Goal: Task Accomplishment & Management: Manage account settings

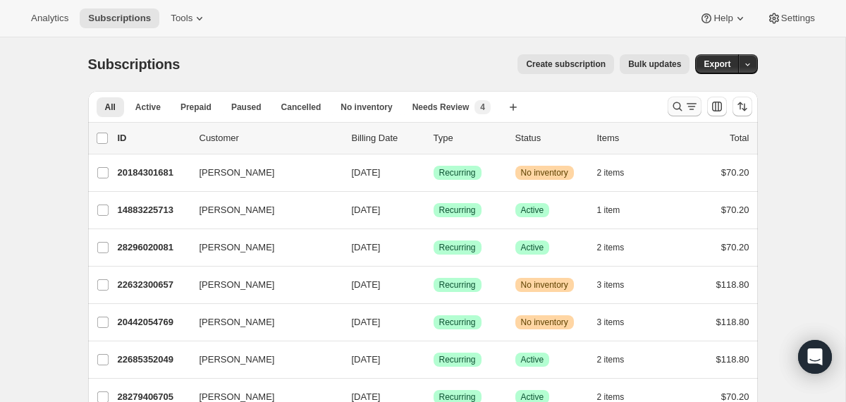
click at [670, 109] on icon "Search and filter results" at bounding box center [677, 106] width 14 height 14
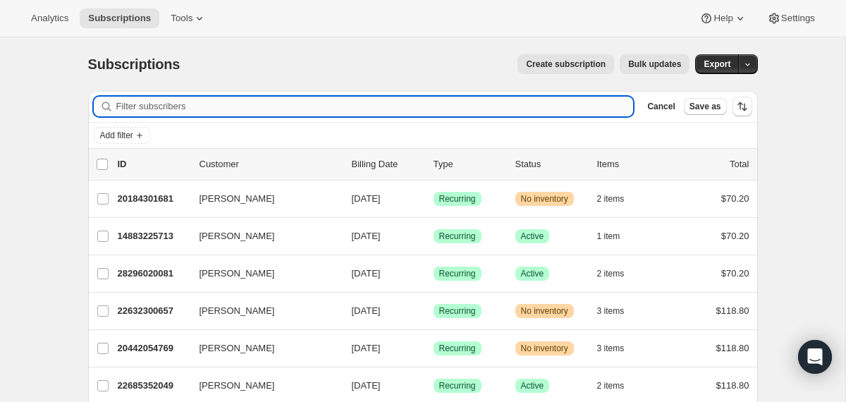
click at [454, 111] on input "Filter subscribers" at bounding box center [374, 107] width 517 height 20
paste input "sdaley@bhsusa.com"
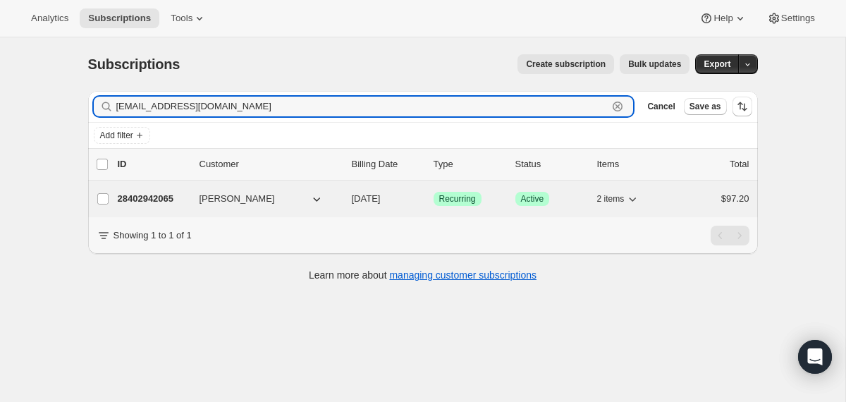
type input "sdaley@bhsusa.com"
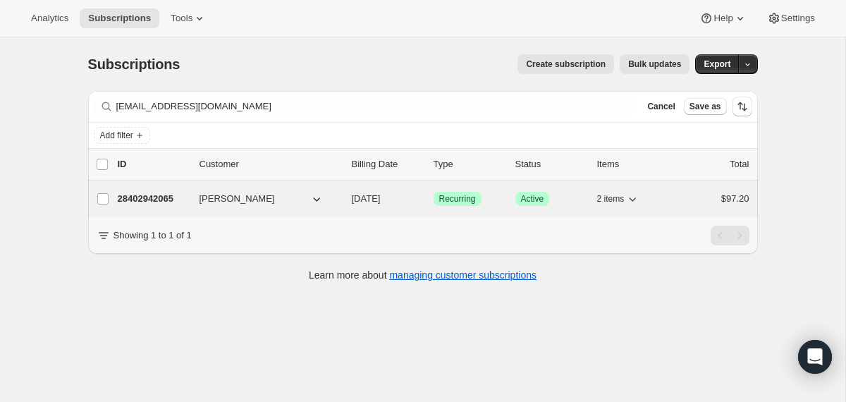
click at [326, 202] on button "sharon daley" at bounding box center [261, 199] width 141 height 23
click at [344, 199] on div "28402942065 sharon daley 10/24/2025 Success Recurring Success Active 2 items $9…" at bounding box center [434, 199] width 632 height 20
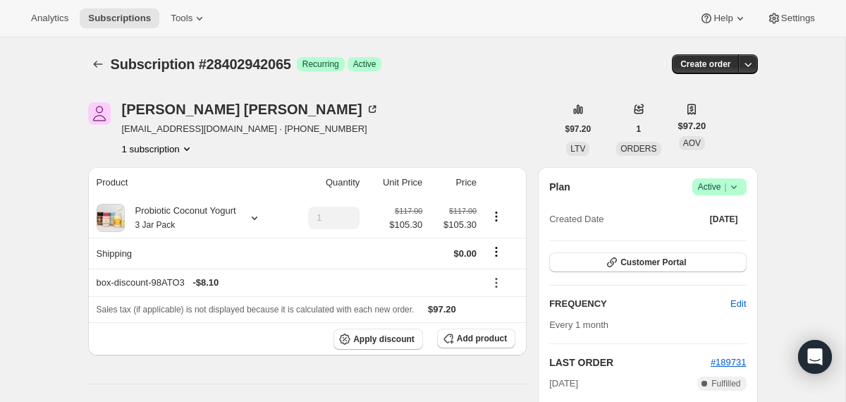
click at [734, 189] on icon at bounding box center [734, 187] width 14 height 14
click at [708, 239] on span "Cancel subscription" at bounding box center [714, 238] width 80 height 11
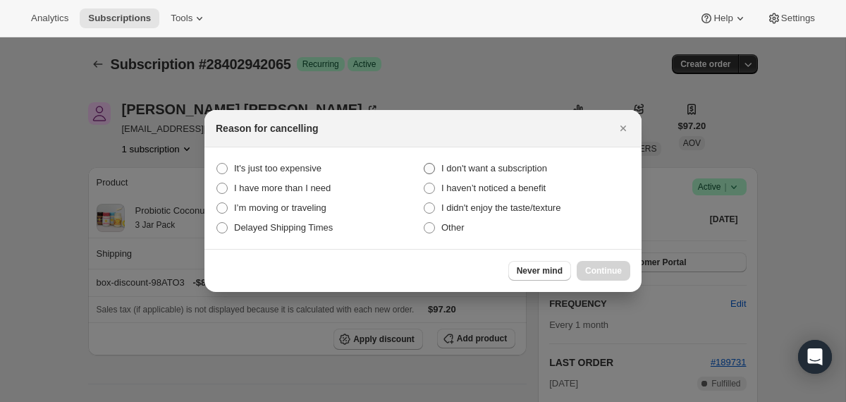
click at [492, 171] on span "I don't want a subscription" at bounding box center [494, 168] width 106 height 11
click at [424, 164] on subscription "I don't want a subscription" at bounding box center [424, 163] width 1 height 1
radio subscription "true"
click at [591, 270] on span "Continue" at bounding box center [603, 270] width 37 height 11
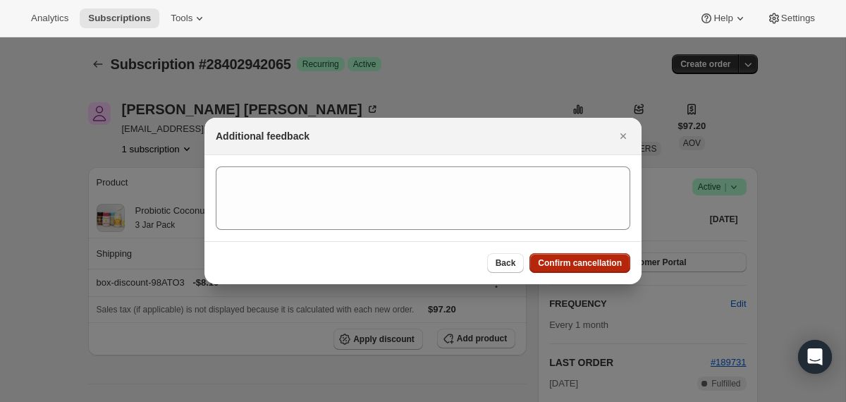
click at [590, 266] on span "Confirm cancellation" at bounding box center [580, 262] width 84 height 11
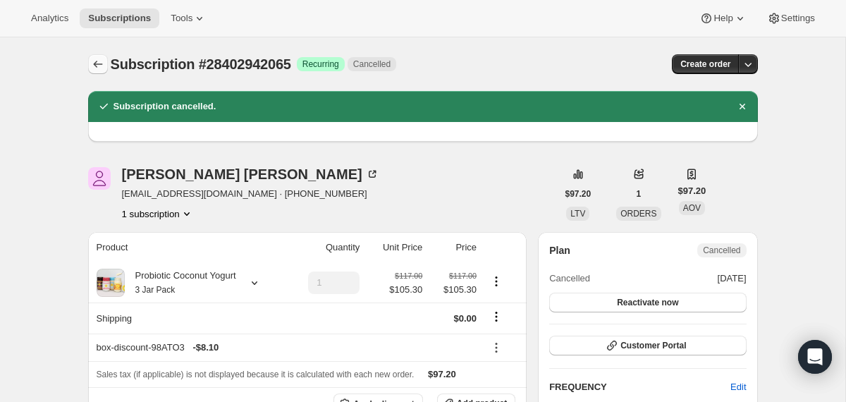
click at [94, 62] on icon "Subscriptions" at bounding box center [98, 64] width 14 height 14
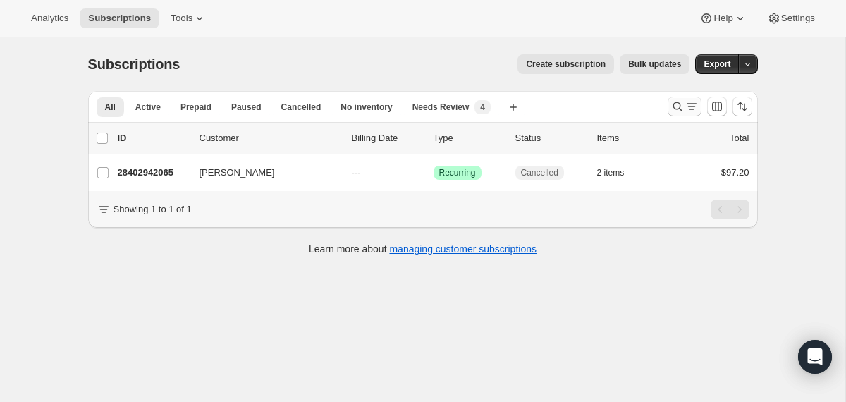
click at [677, 109] on icon "Search and filter results" at bounding box center [677, 106] width 14 height 14
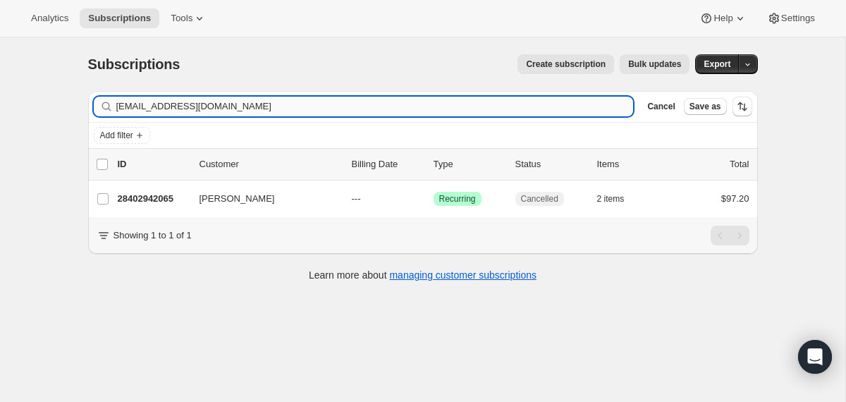
click at [534, 108] on input "sdaley@bhsusa.com" at bounding box center [374, 107] width 517 height 20
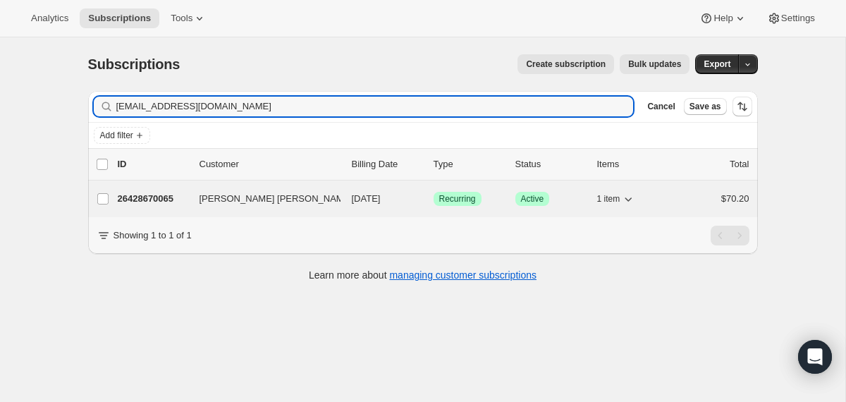
type input "biancavalm98@gmail.com"
click at [350, 201] on div "26428670065 Sandra Bianca Valverde Melgar 10/25/2025 Success Recurring Success …" at bounding box center [434, 199] width 632 height 20
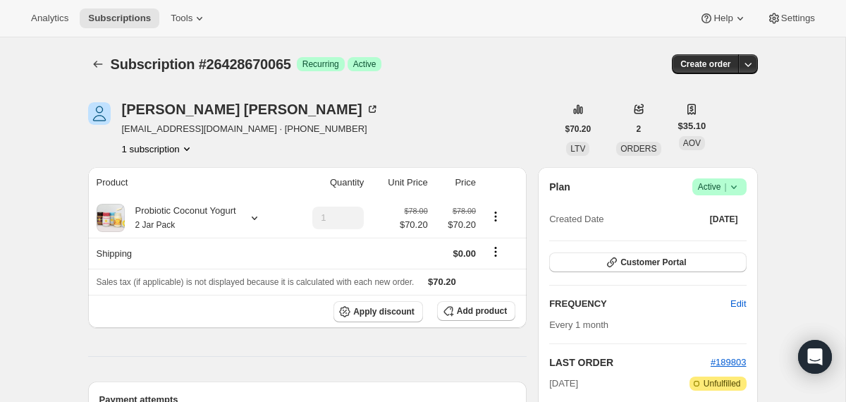
click at [734, 187] on icon at bounding box center [733, 187] width 6 height 4
click at [708, 238] on span "Cancel subscription" at bounding box center [714, 238] width 80 height 11
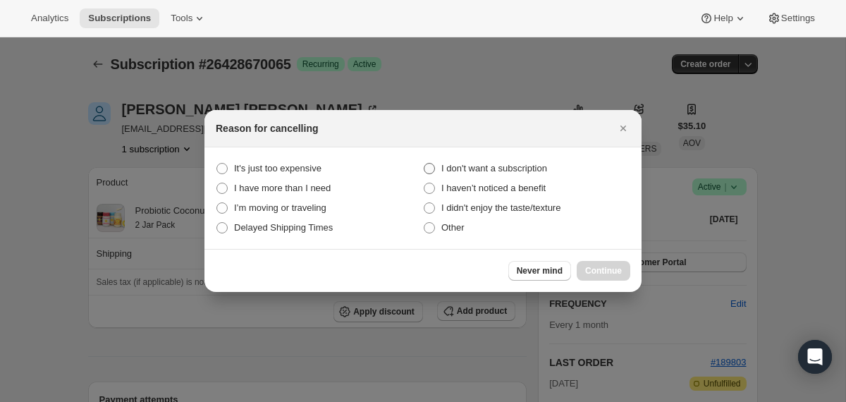
click at [527, 162] on span "I don't want a subscription" at bounding box center [494, 168] width 106 height 14
click at [424, 163] on subscription "I don't want a subscription" at bounding box center [424, 163] width 1 height 1
radio subscription "true"
click at [613, 268] on span "Continue" at bounding box center [603, 270] width 37 height 11
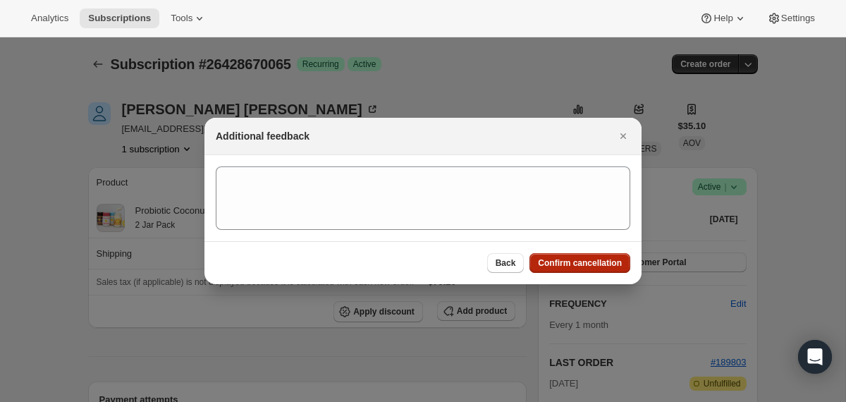
click at [613, 268] on span "Confirm cancellation" at bounding box center [580, 262] width 84 height 11
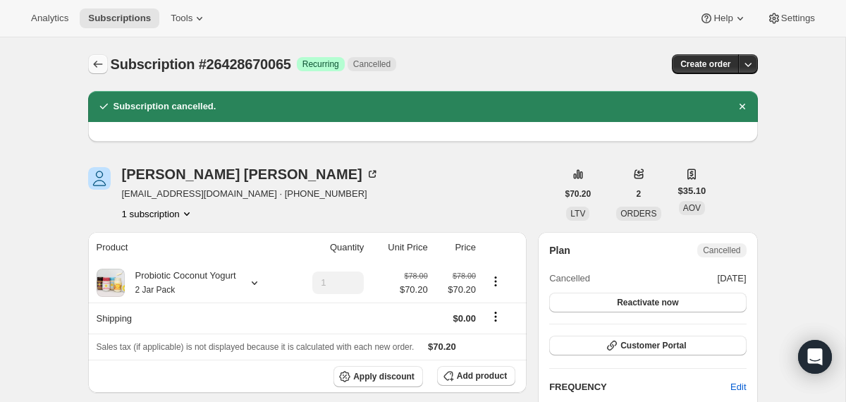
click at [98, 60] on icon "Subscriptions" at bounding box center [98, 64] width 14 height 14
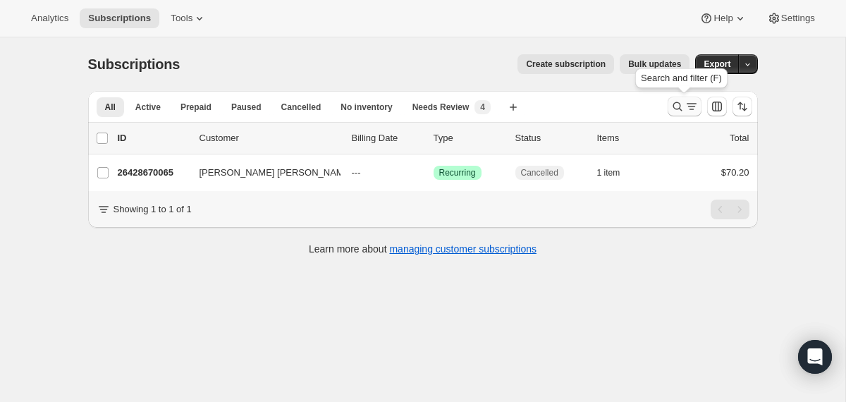
click at [675, 106] on icon "Search and filter results" at bounding box center [677, 106] width 14 height 14
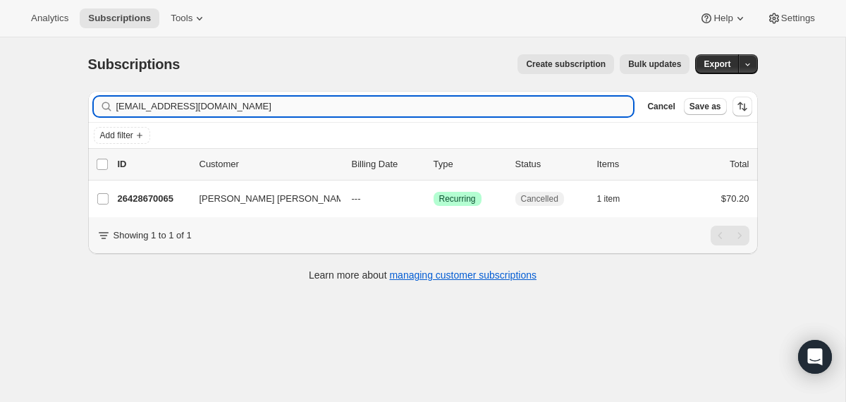
click at [522, 107] on input "biancavalm98@gmail.com" at bounding box center [374, 107] width 517 height 20
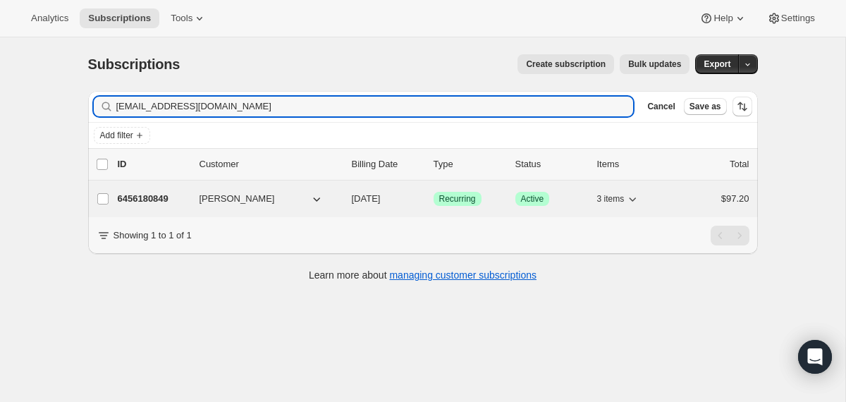
type input "ammian60@yahoo.com"
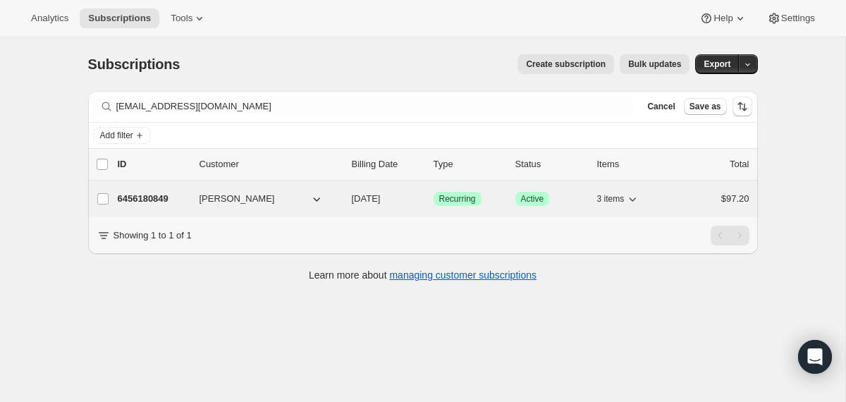
click at [348, 197] on div "6456180849 Gabriella Ammiano 10/25/2025 Success Recurring Success Active 3 item…" at bounding box center [434, 199] width 632 height 20
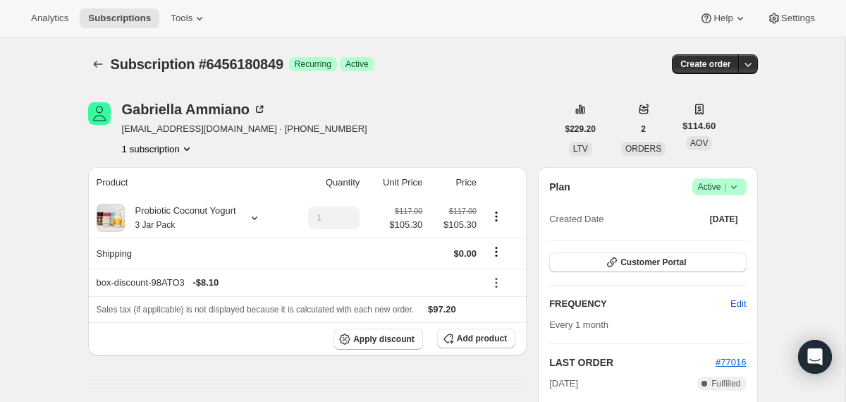
click at [739, 188] on icon at bounding box center [734, 187] width 14 height 14
click at [734, 238] on span "Cancel subscription" at bounding box center [714, 238] width 80 height 11
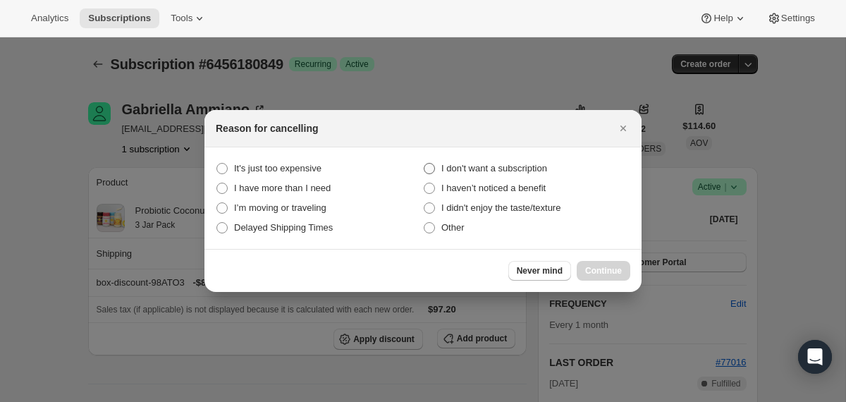
click at [530, 174] on span "I don't want a subscription" at bounding box center [494, 168] width 106 height 14
click at [424, 164] on subscription "I don't want a subscription" at bounding box center [424, 163] width 1 height 1
radio subscription "true"
click at [598, 269] on span "Continue" at bounding box center [603, 270] width 37 height 11
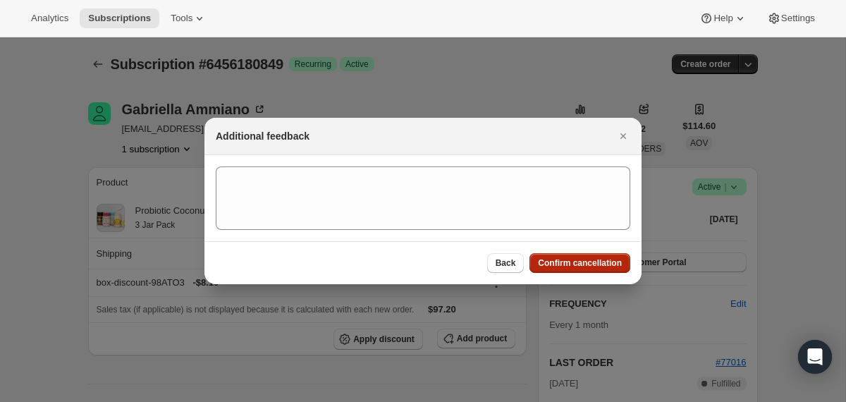
click at [598, 269] on button "Confirm cancellation" at bounding box center [579, 263] width 101 height 20
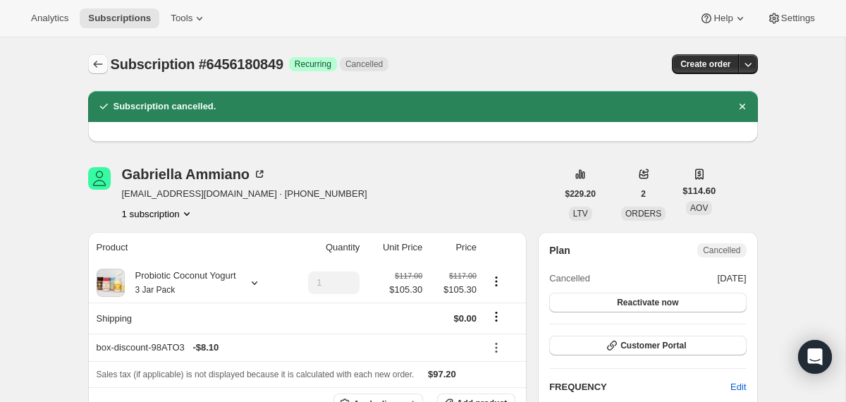
click at [97, 68] on icon "Subscriptions" at bounding box center [98, 64] width 14 height 14
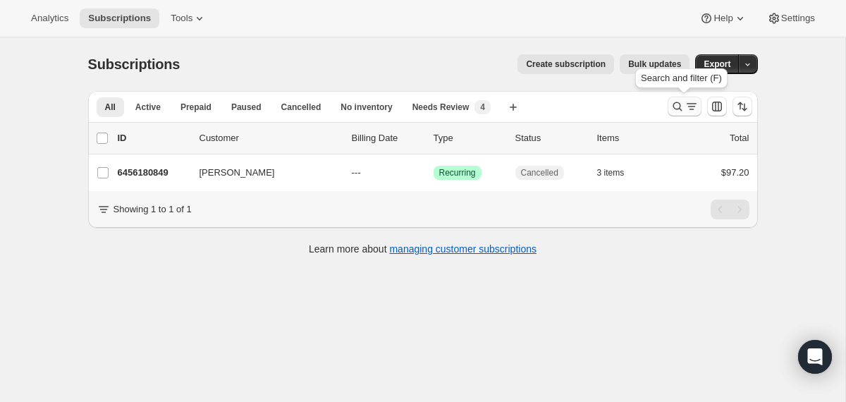
click at [672, 108] on icon "Search and filter results" at bounding box center [676, 106] width 9 height 9
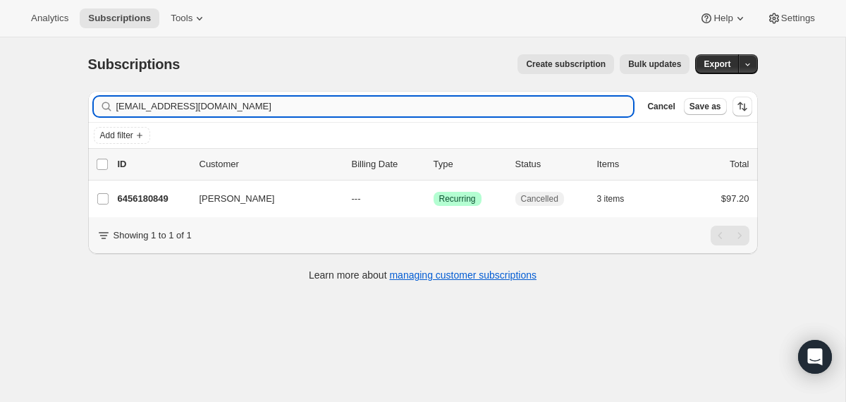
click at [524, 112] on input "ammian60@yahoo.com" at bounding box center [374, 107] width 517 height 20
click at [524, 111] on input "ammian60@yahoo.com" at bounding box center [374, 107] width 517 height 20
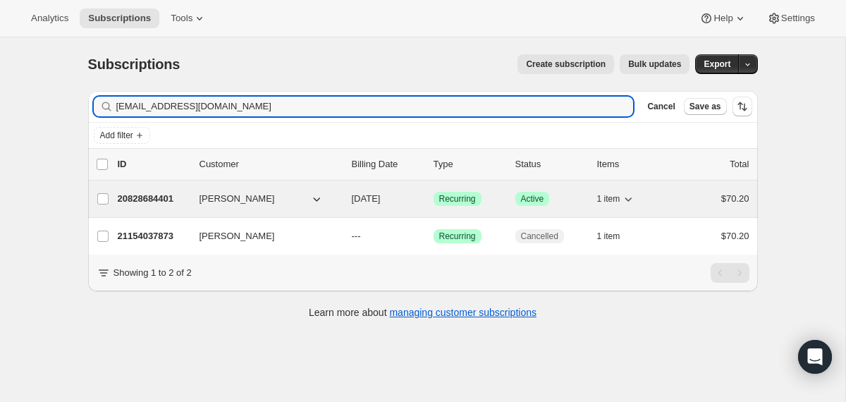
type input "annabbellard@gmail.com"
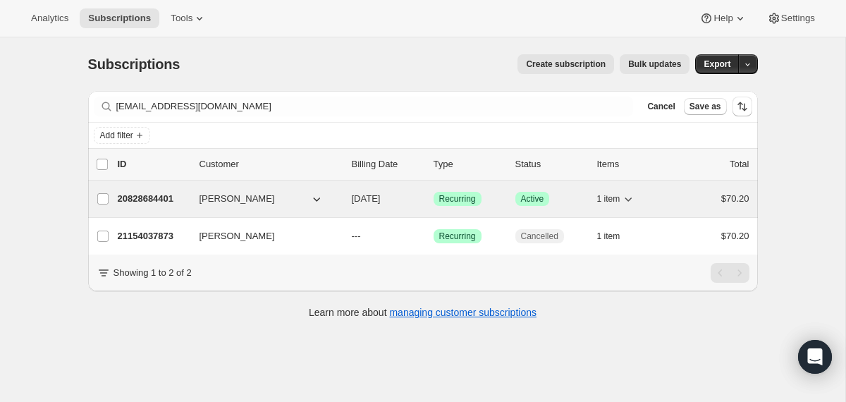
click at [339, 197] on div "Doreen Budde" at bounding box center [269, 199] width 141 height 14
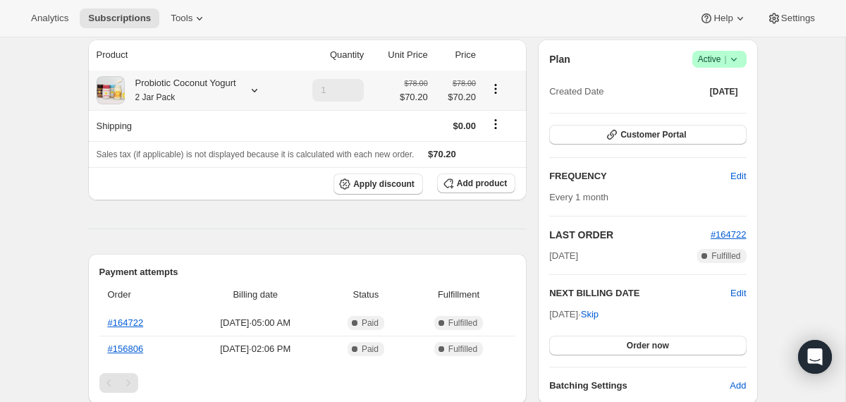
scroll to position [130, 0]
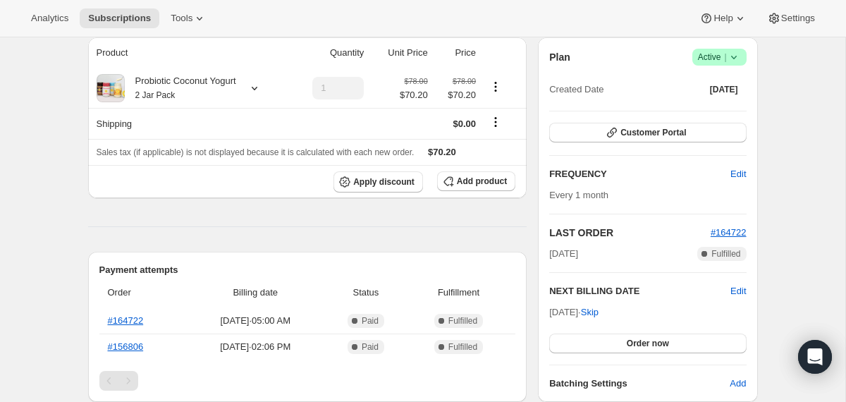
click at [730, 59] on icon at bounding box center [734, 57] width 14 height 14
click at [723, 106] on span "Cancel subscription" at bounding box center [714, 109] width 80 height 11
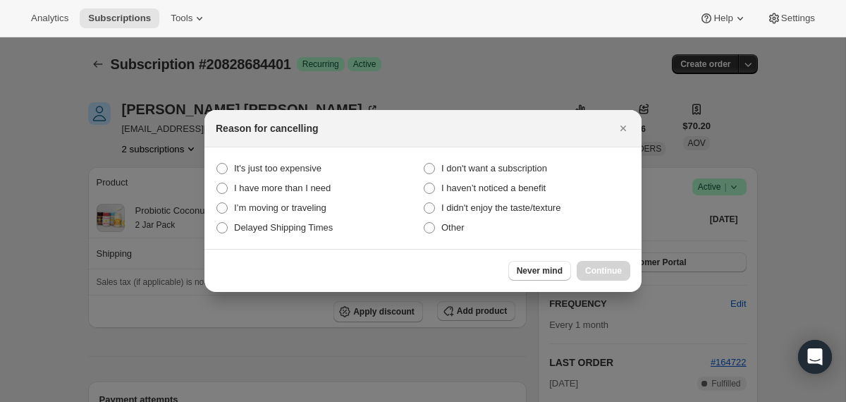
scroll to position [0, 0]
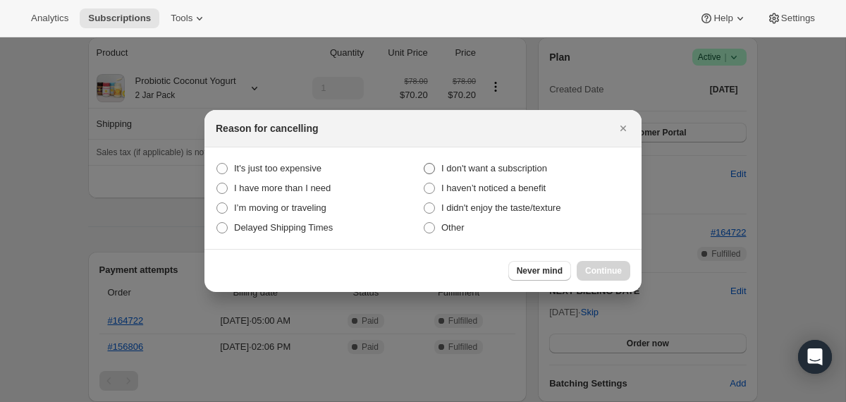
click at [529, 170] on span "I don't want a subscription" at bounding box center [494, 168] width 106 height 11
click at [424, 164] on subscription "I don't want a subscription" at bounding box center [424, 163] width 1 height 1
radio subscription "true"
click at [599, 271] on span "Continue" at bounding box center [603, 270] width 37 height 11
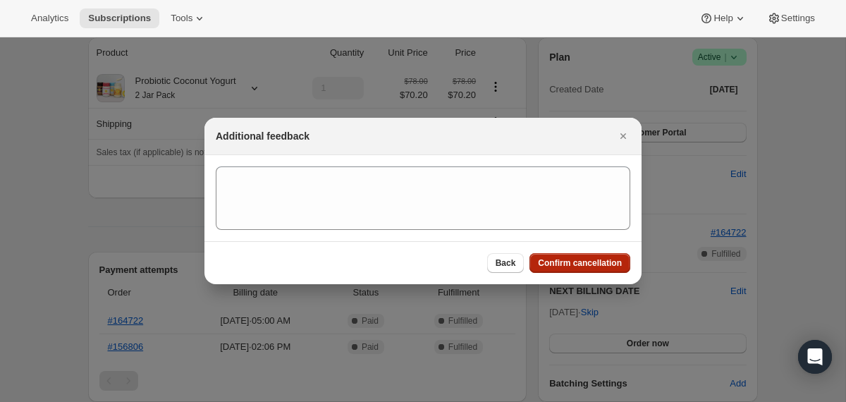
click at [599, 271] on button "Confirm cancellation" at bounding box center [579, 263] width 101 height 20
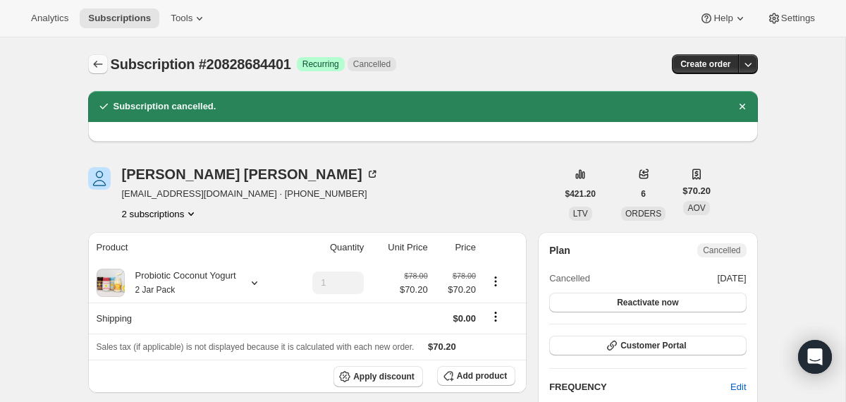
click at [94, 68] on icon "Subscriptions" at bounding box center [98, 64] width 14 height 14
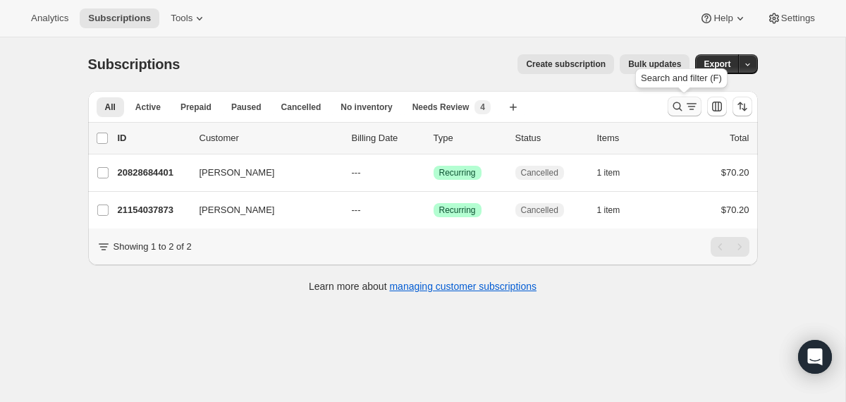
click at [674, 109] on icon "Search and filter results" at bounding box center [676, 106] width 9 height 9
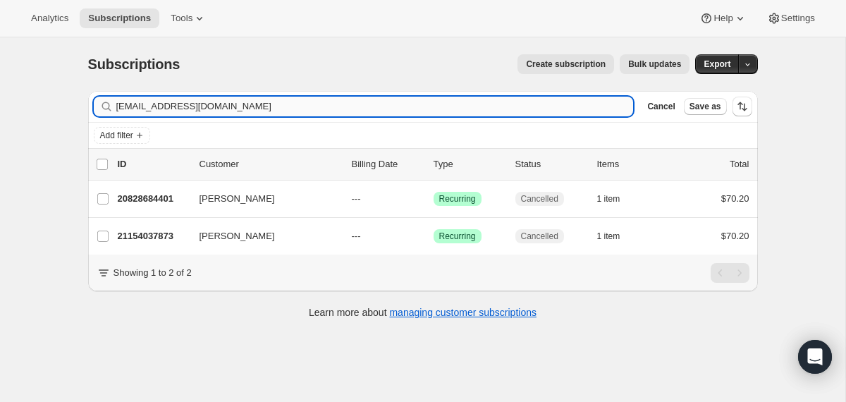
click at [520, 111] on input "annabbellard@gmail.com" at bounding box center [374, 107] width 517 height 20
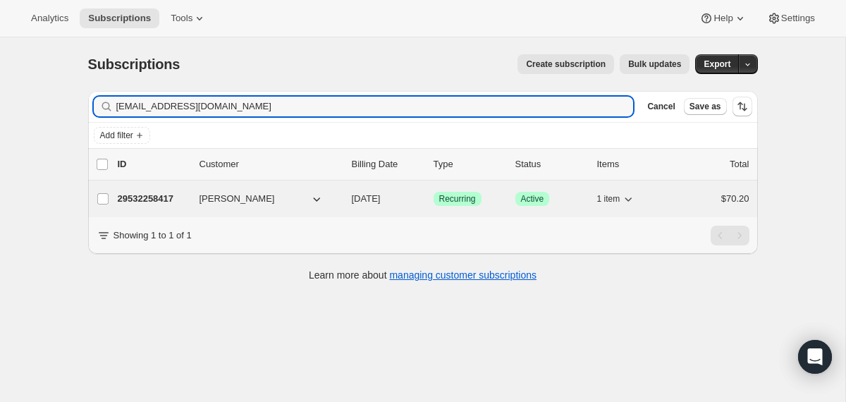
type input "nicolempeterson88@gmail.com"
click at [339, 197] on div "Nicole Peterson" at bounding box center [269, 199] width 141 height 14
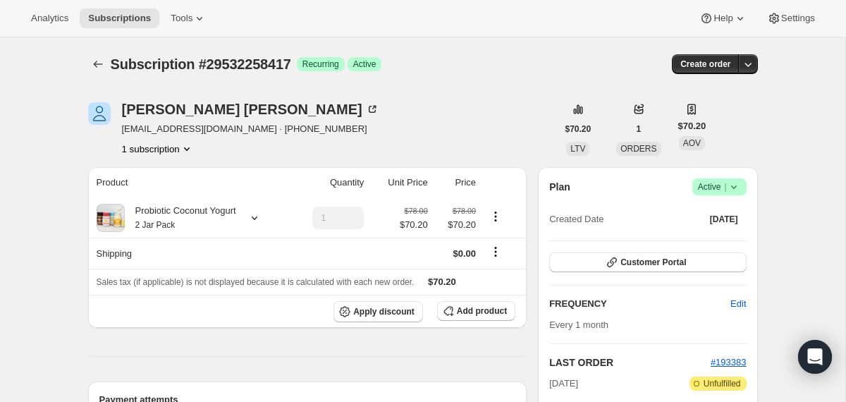
click at [744, 187] on span "Success Active |" at bounding box center [719, 186] width 54 height 17
click at [725, 235] on span "Cancel subscription" at bounding box center [714, 238] width 80 height 11
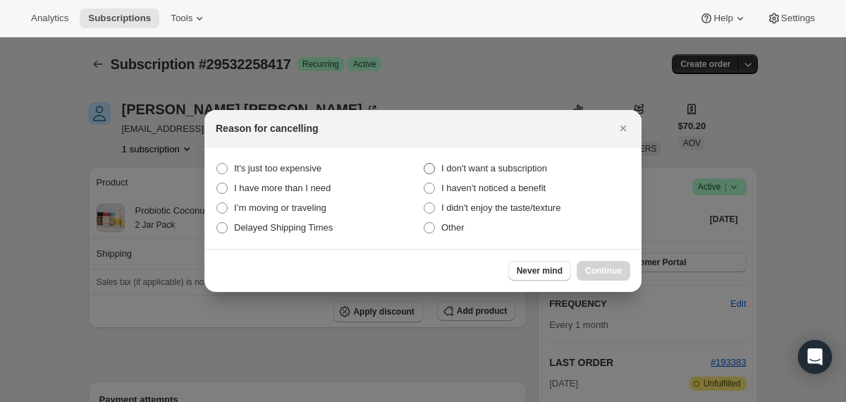
click at [531, 168] on span "I don't want a subscription" at bounding box center [494, 168] width 106 height 11
click at [424, 164] on subscription "I don't want a subscription" at bounding box center [424, 163] width 1 height 1
radio subscription "true"
click at [594, 267] on span "Continue" at bounding box center [603, 270] width 37 height 11
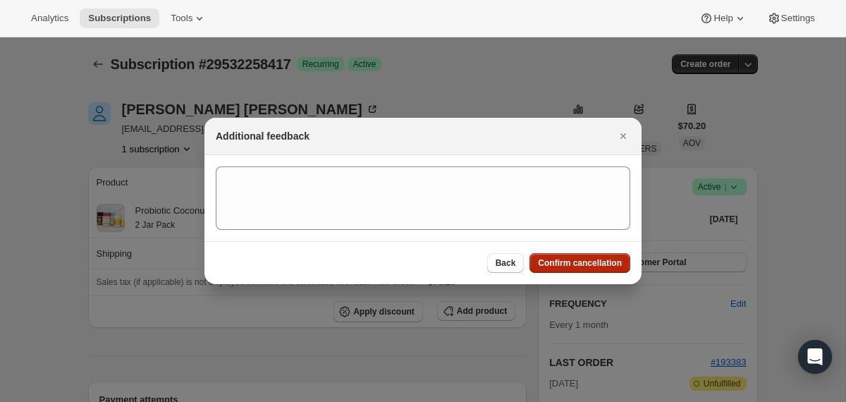
click at [590, 260] on span "Confirm cancellation" at bounding box center [580, 262] width 84 height 11
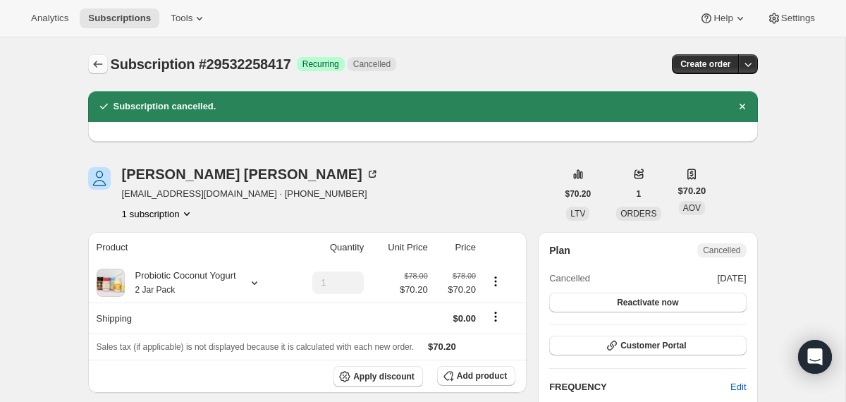
click at [91, 73] on button "Subscriptions" at bounding box center [98, 64] width 20 height 20
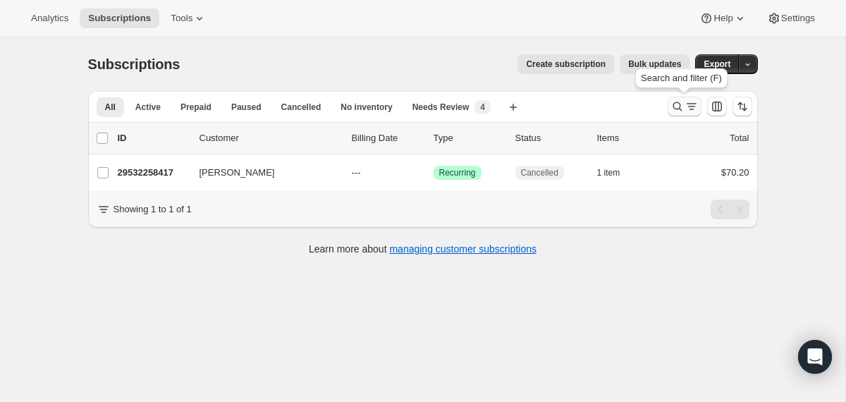
click at [674, 109] on icon "Search and filter results" at bounding box center [676, 106] width 9 height 9
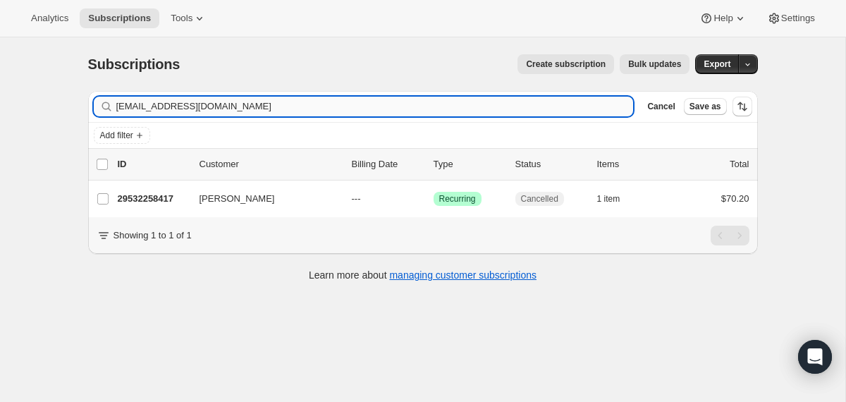
click at [527, 111] on input "nicolempeterson88@gmail.com" at bounding box center [374, 107] width 517 height 20
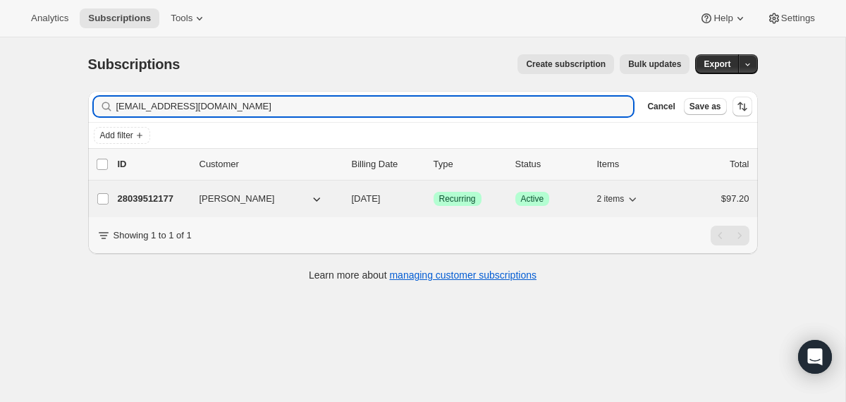
type input "alexaschwerha@yahoo.com"
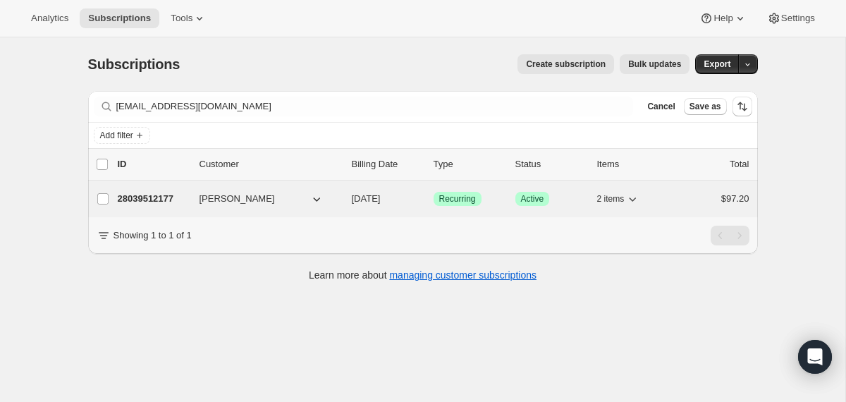
click at [343, 201] on div "28039512177 Alexa Schwerha 10/09/2025 Success Recurring Success Active 2 items …" at bounding box center [434, 199] width 632 height 20
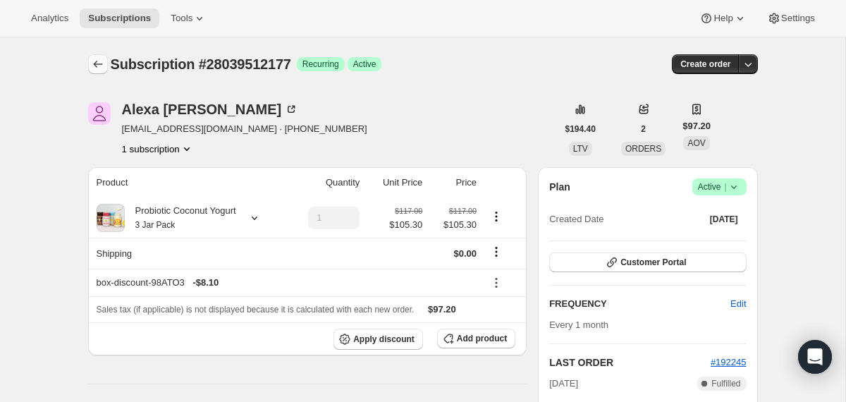
click at [100, 61] on icon "Subscriptions" at bounding box center [98, 64] width 14 height 14
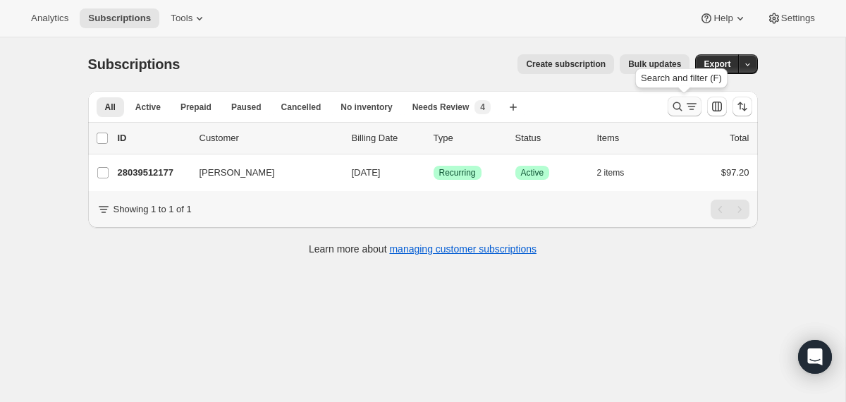
click at [672, 111] on icon "Search and filter results" at bounding box center [677, 106] width 14 height 14
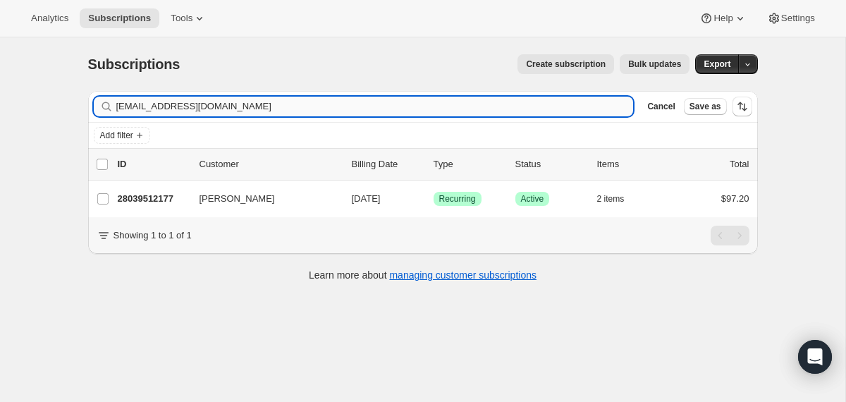
click at [438, 106] on input "alexaschwerha@yahoo.com" at bounding box center [374, 107] width 517 height 20
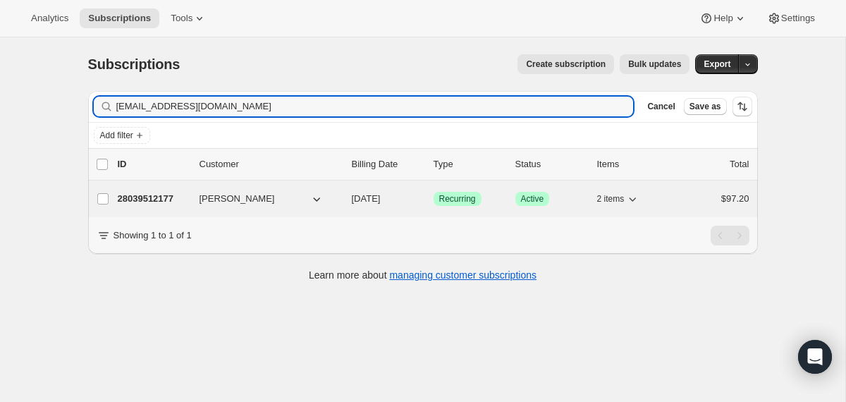
click at [361, 203] on span "10/09/2025" at bounding box center [366, 198] width 29 height 11
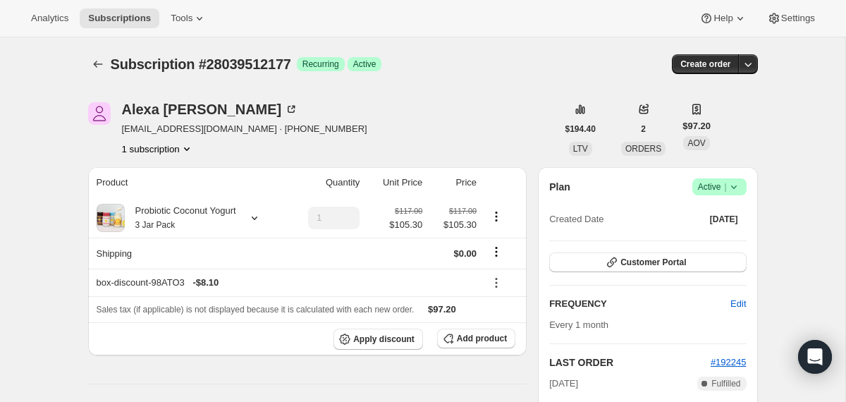
click at [740, 189] on icon at bounding box center [734, 187] width 14 height 14
click at [725, 227] on button "Cancel subscription" at bounding box center [714, 238] width 88 height 23
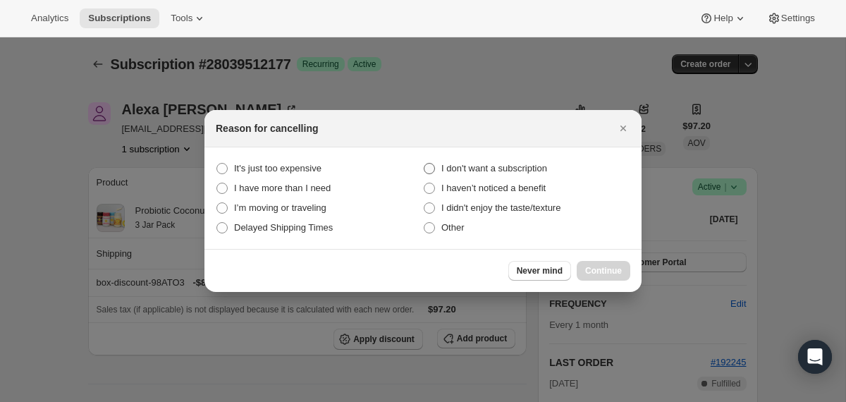
click at [526, 167] on span "I don't want a subscription" at bounding box center [494, 168] width 106 height 11
click at [424, 164] on subscription "I don't want a subscription" at bounding box center [424, 163] width 1 height 1
radio subscription "true"
click at [777, 171] on div at bounding box center [423, 201] width 846 height 402
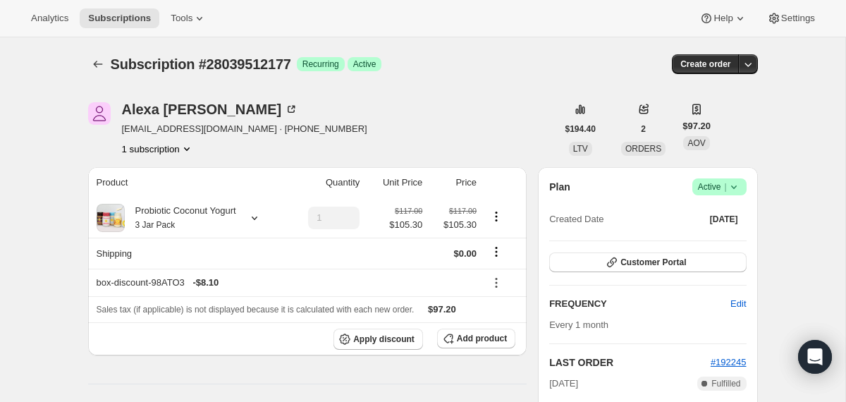
click at [732, 190] on icon at bounding box center [734, 187] width 14 height 14
click at [768, 197] on div "Pause subscription Cancel subscription" at bounding box center [714, 230] width 108 height 70
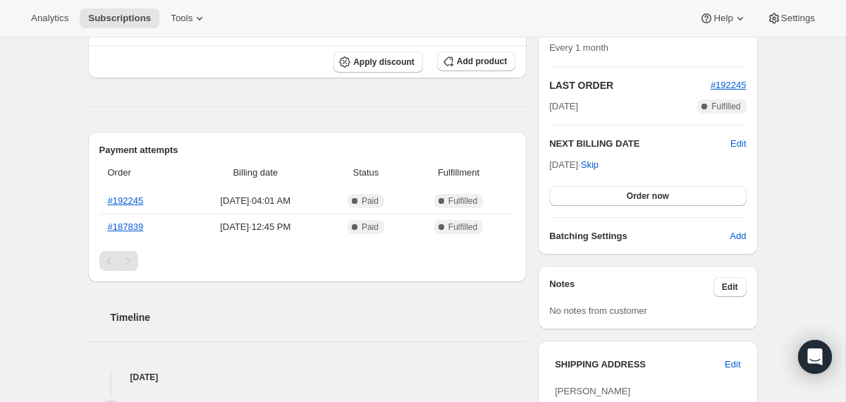
scroll to position [280, 0]
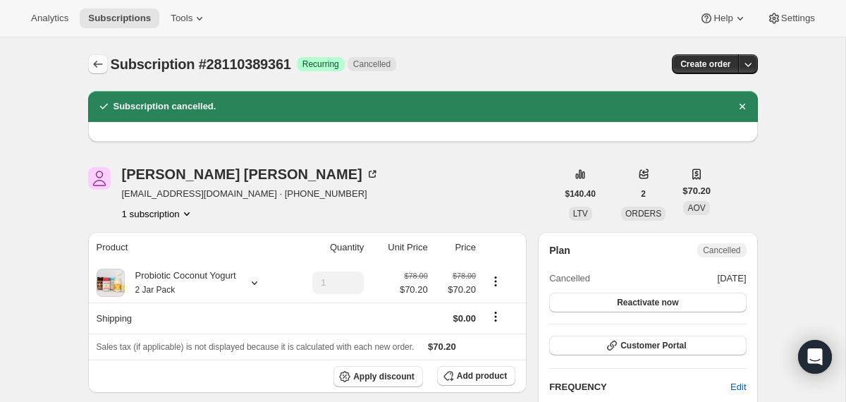
click at [102, 65] on icon "Subscriptions" at bounding box center [98, 64] width 14 height 14
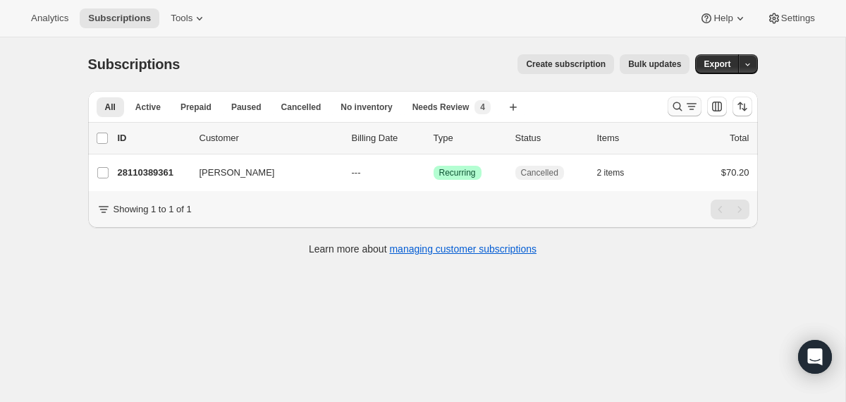
click at [674, 107] on icon "Search and filter results" at bounding box center [677, 106] width 14 height 14
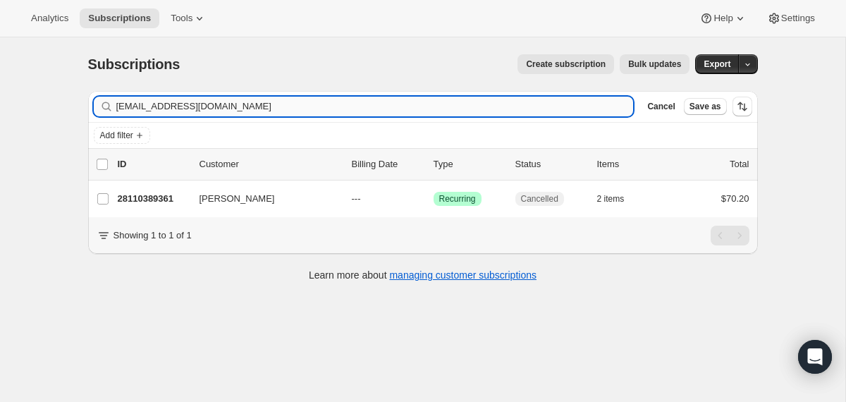
click at [517, 109] on input "ae@brokeroftheyear.com" at bounding box center [374, 107] width 517 height 20
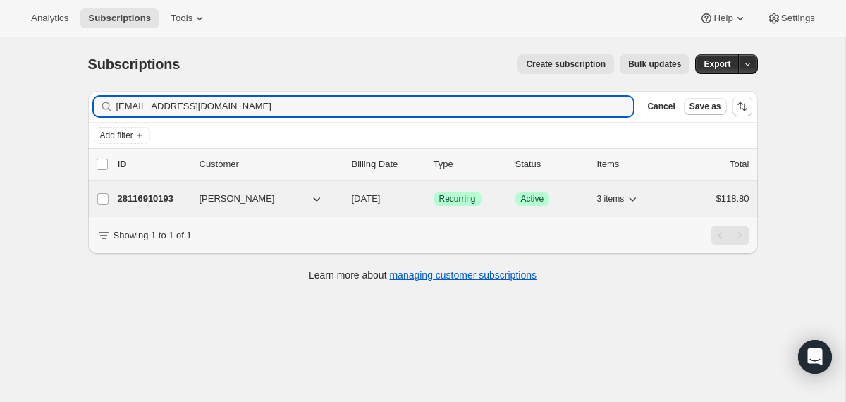
type input "rachellubeck@gmail.com"
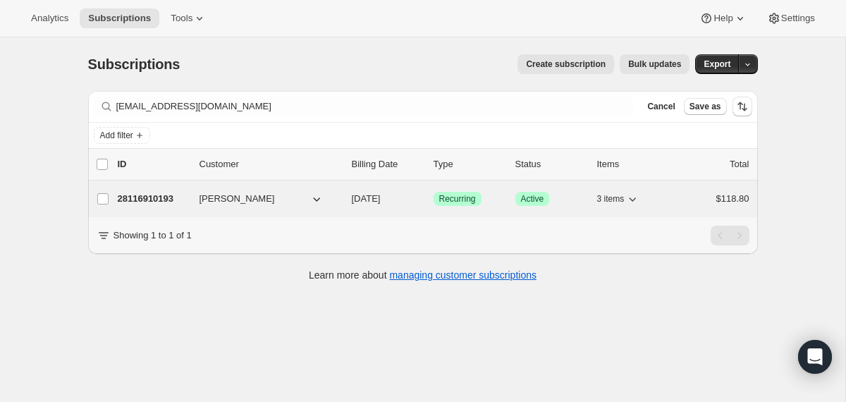
click at [350, 199] on div "28116910193 Rachel Lubeck 10/12/2025 Success Recurring Success Active 3 items $…" at bounding box center [434, 199] width 632 height 20
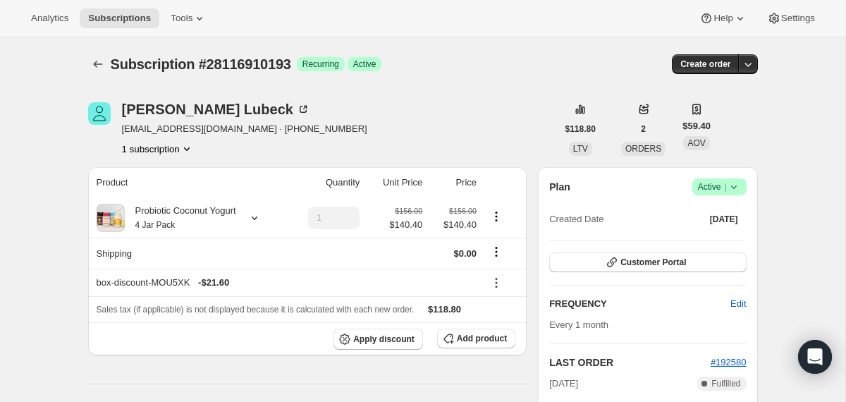
click at [733, 188] on icon at bounding box center [734, 187] width 14 height 14
click at [701, 242] on span "Cancel subscription" at bounding box center [714, 238] width 80 height 11
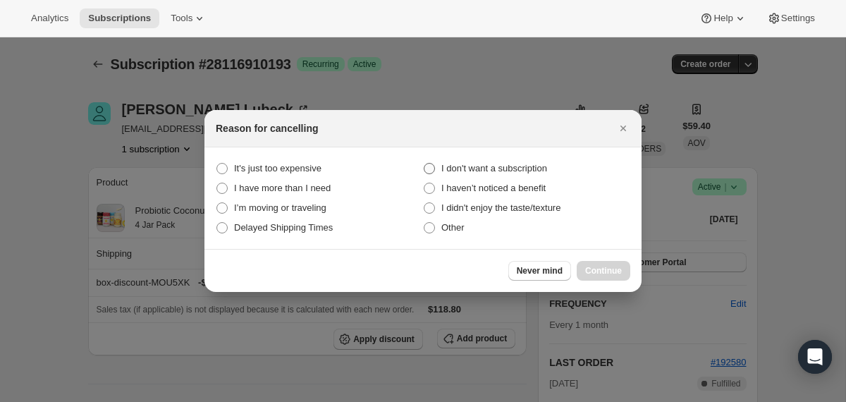
click at [525, 165] on span "I don't want a subscription" at bounding box center [494, 168] width 106 height 11
click at [424, 164] on subscription "I don't want a subscription" at bounding box center [424, 163] width 1 height 1
radio subscription "true"
click at [591, 273] on span "Continue" at bounding box center [603, 270] width 37 height 11
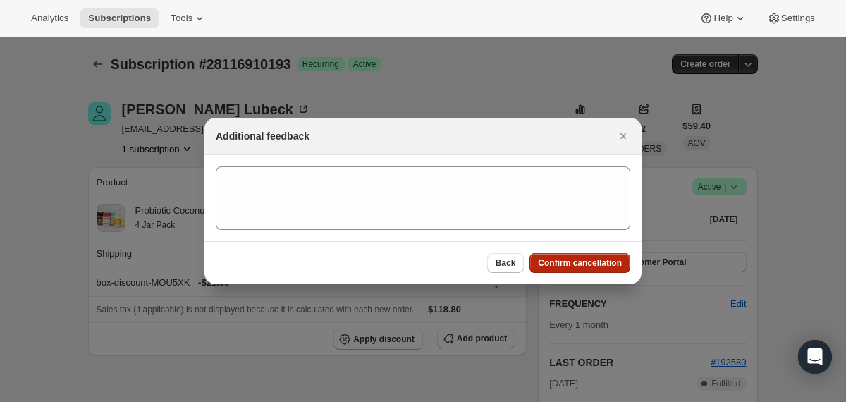
click at [591, 271] on button "Confirm cancellation" at bounding box center [579, 263] width 101 height 20
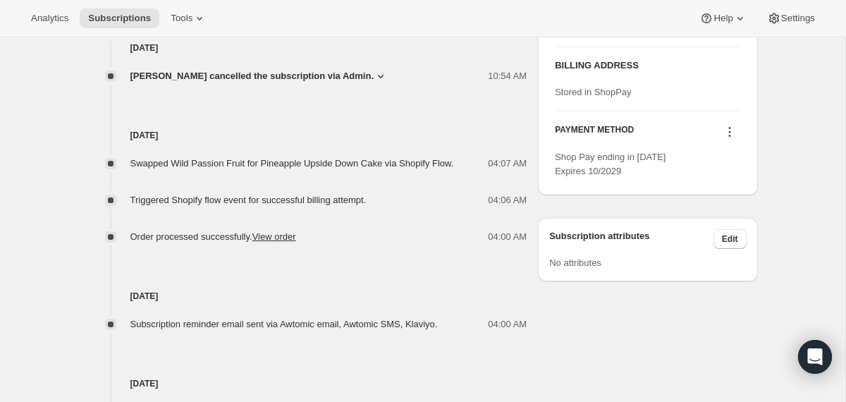
scroll to position [672, 0]
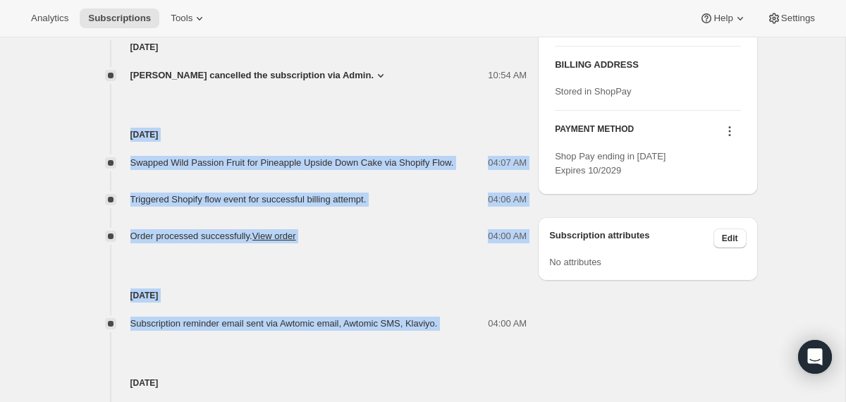
drag, startPoint x: 468, startPoint y: 322, endPoint x: 410, endPoint y: 118, distance: 211.9
click at [410, 118] on div "Sep 18, 2025 Cassandra Munoz cancelled the subscription via Admin. 10:54 AM I d…" at bounding box center [307, 247] width 439 height 414
copy div "Sep 12, 2025 Swapped Wild Passion Fruit for Pineapple Upside Down Cake via Shop…"
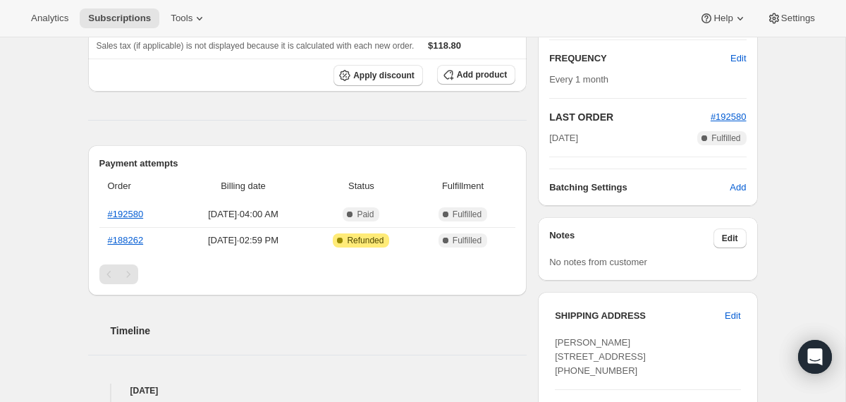
scroll to position [0, 0]
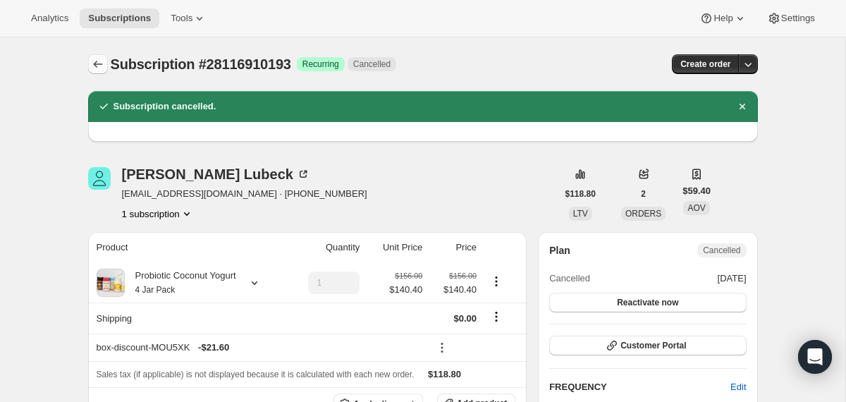
click at [98, 63] on icon "Subscriptions" at bounding box center [98, 64] width 14 height 14
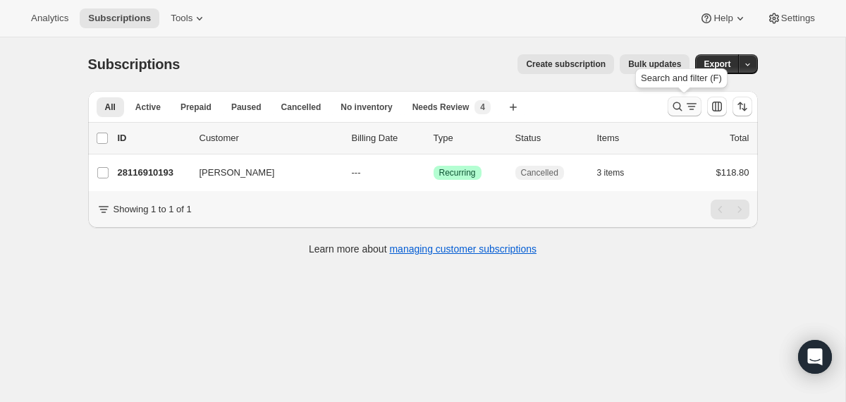
click at [675, 109] on icon "Search and filter results" at bounding box center [677, 106] width 14 height 14
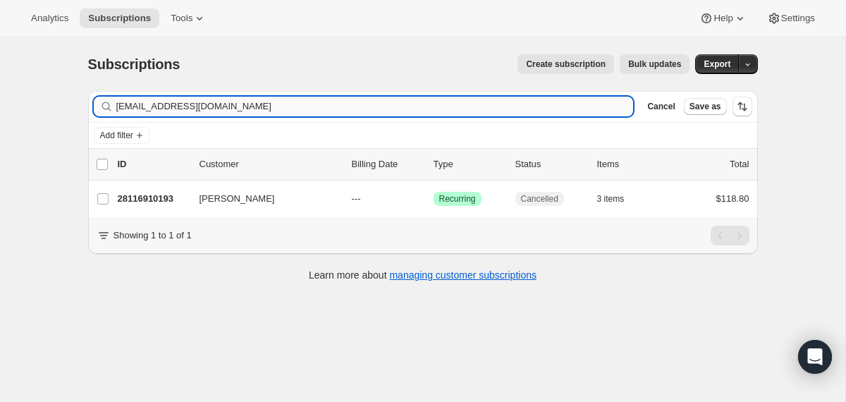
click at [506, 109] on input "rachellubeck@gmail.com" at bounding box center [374, 107] width 517 height 20
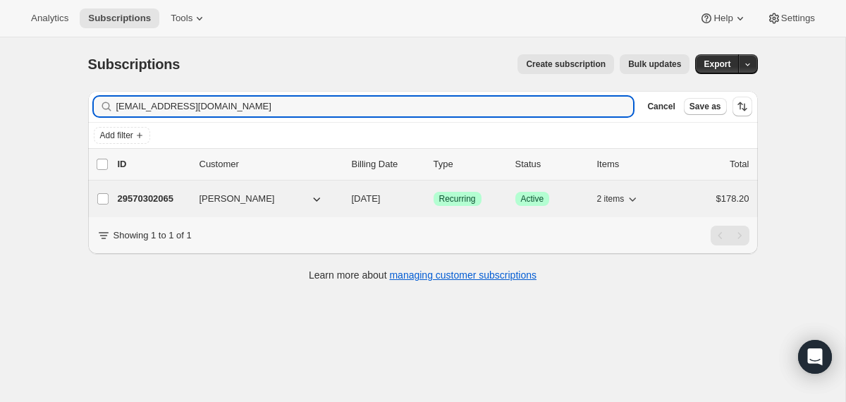
type input "vvarsos19@gmail.com"
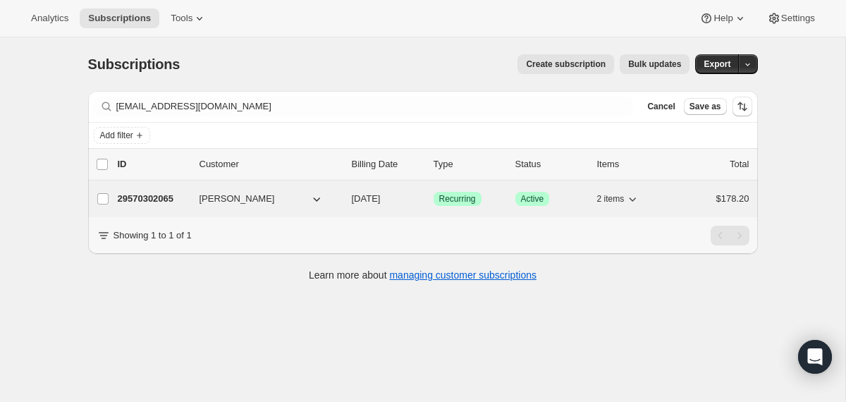
click at [345, 200] on div "29570302065 Vicky Varsos 10/18/2025 Success Recurring Success Active 2 items $1…" at bounding box center [434, 199] width 632 height 20
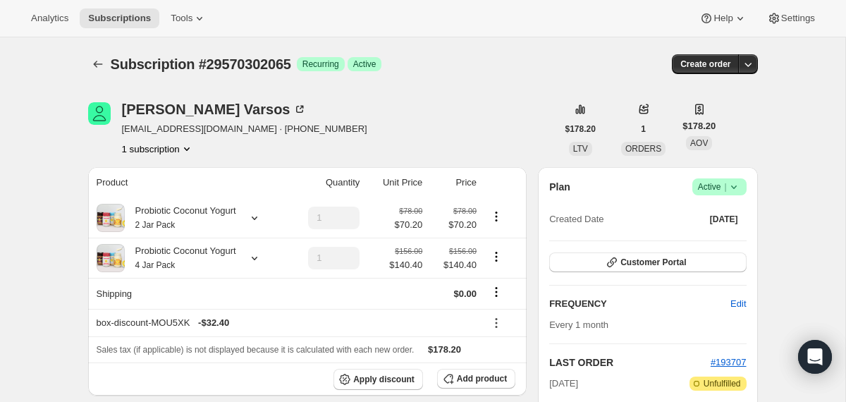
click at [734, 192] on icon at bounding box center [734, 187] width 14 height 14
click at [718, 238] on span "Cancel subscription" at bounding box center [714, 238] width 80 height 11
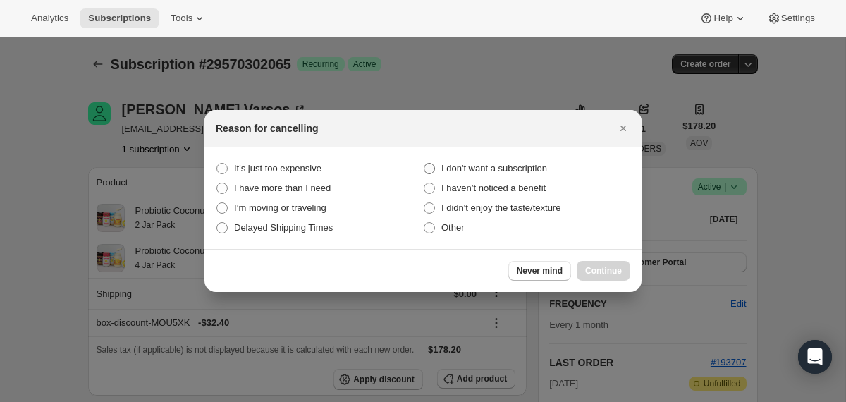
click at [524, 163] on span "I don't want a subscription" at bounding box center [494, 168] width 106 height 11
click at [424, 163] on subscription "I don't want a subscription" at bounding box center [424, 163] width 1 height 1
radio subscription "true"
click at [598, 269] on span "Continue" at bounding box center [603, 270] width 37 height 11
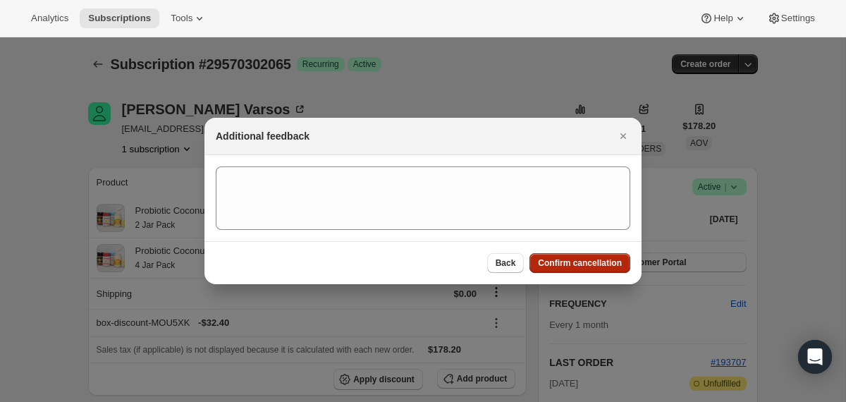
click at [598, 269] on button "Confirm cancellation" at bounding box center [579, 263] width 101 height 20
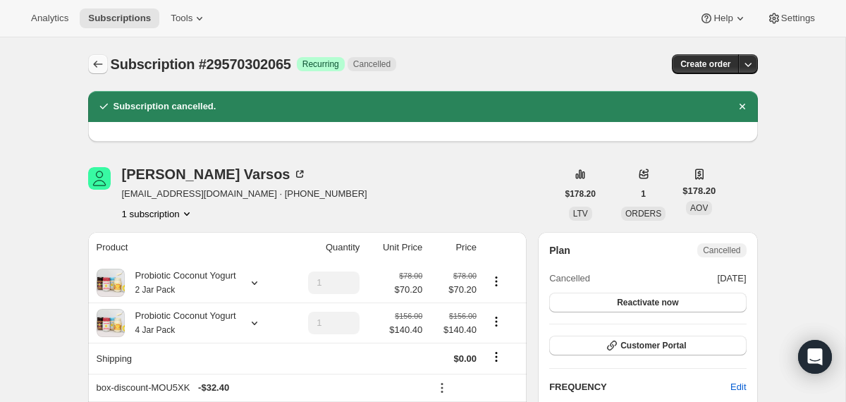
click at [96, 69] on icon "Subscriptions" at bounding box center [98, 64] width 14 height 14
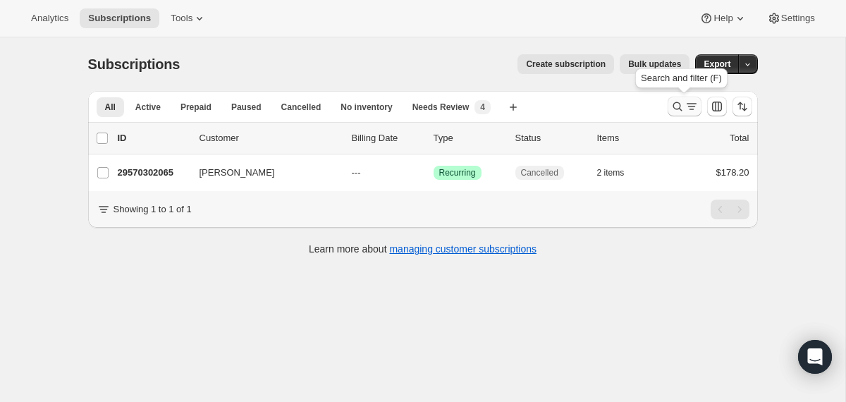
click at [675, 110] on icon "Search and filter results" at bounding box center [677, 106] width 14 height 14
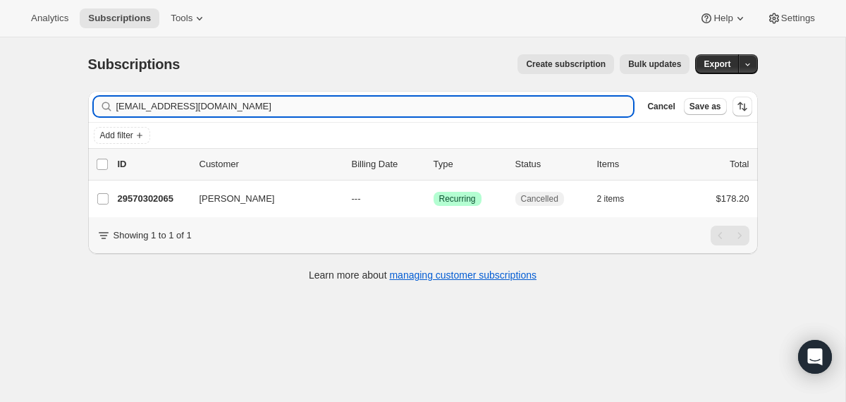
click at [482, 109] on input "vvarsos19@gmail.com" at bounding box center [374, 107] width 517 height 20
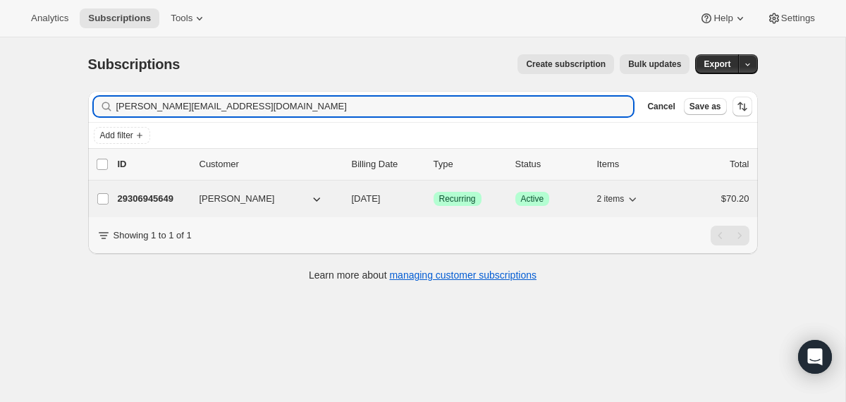
type input "tom@tomwhelan.com"
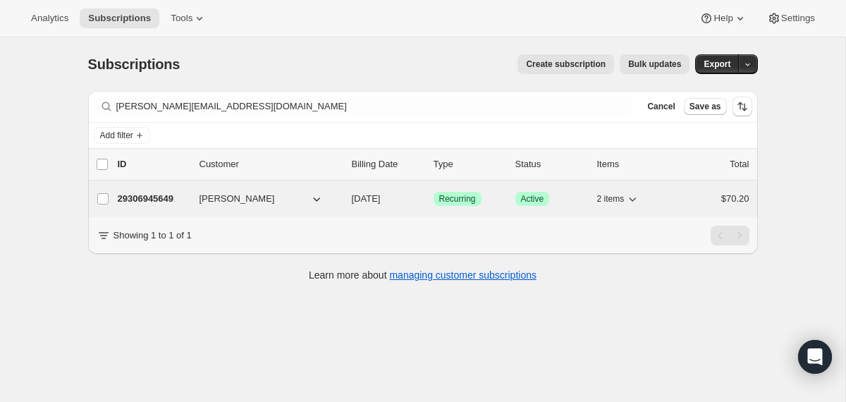
click at [347, 199] on div "29306945649 Tom Whelan 12/07/2025 Success Recurring Success Active 2 items $70.…" at bounding box center [434, 199] width 632 height 20
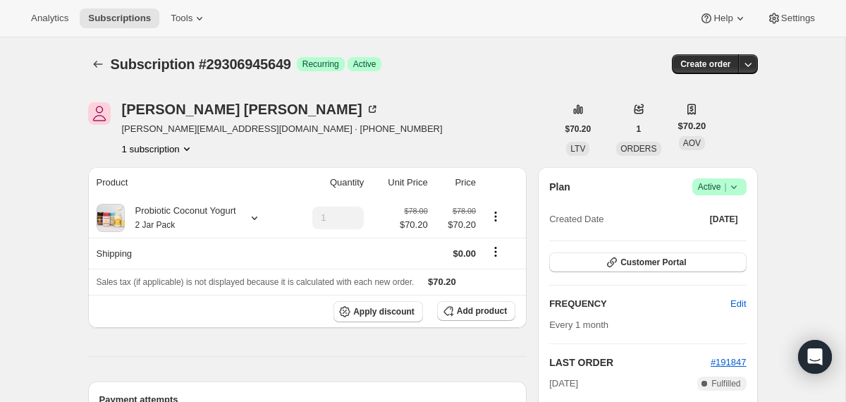
click at [737, 185] on icon at bounding box center [734, 187] width 14 height 14
click at [708, 239] on span "Cancel subscription" at bounding box center [714, 238] width 80 height 11
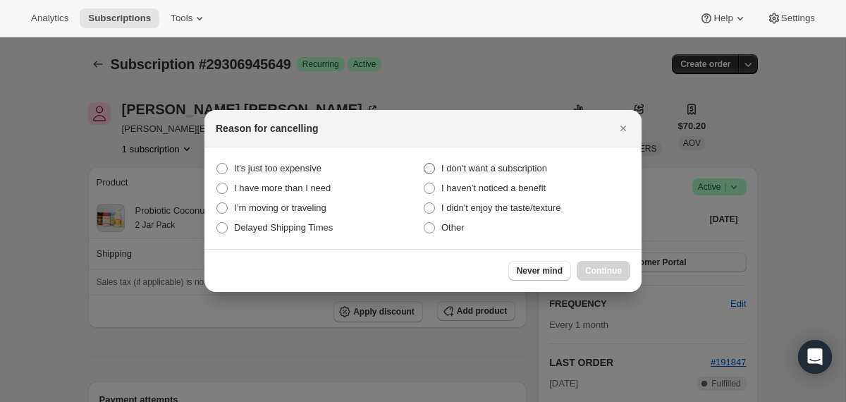
click at [510, 171] on span "I don't want a subscription" at bounding box center [494, 168] width 106 height 11
click at [424, 164] on subscription "I don't want a subscription" at bounding box center [424, 163] width 1 height 1
radio subscription "true"
click at [592, 272] on span "Continue" at bounding box center [603, 270] width 37 height 11
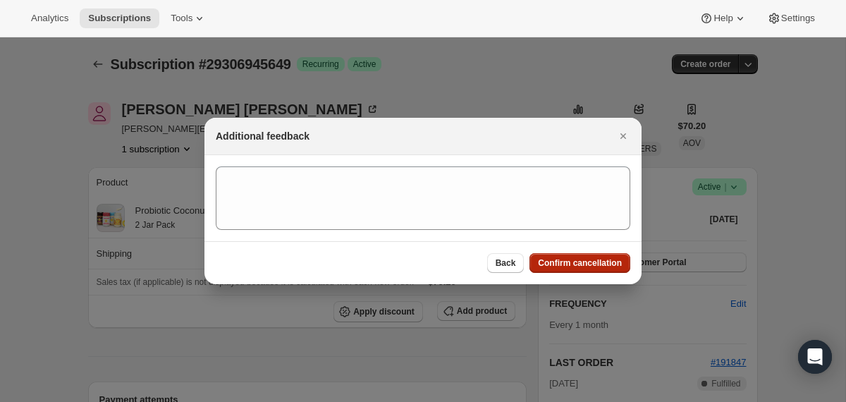
click at [572, 259] on span "Confirm cancellation" at bounding box center [580, 262] width 84 height 11
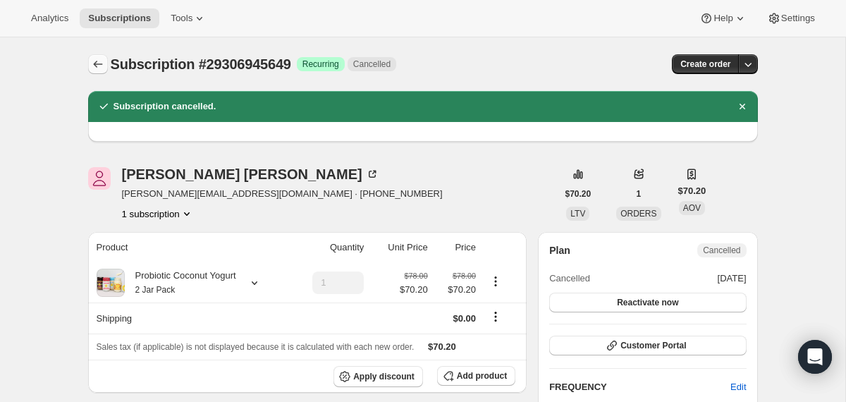
click at [97, 63] on icon "Subscriptions" at bounding box center [98, 64] width 14 height 14
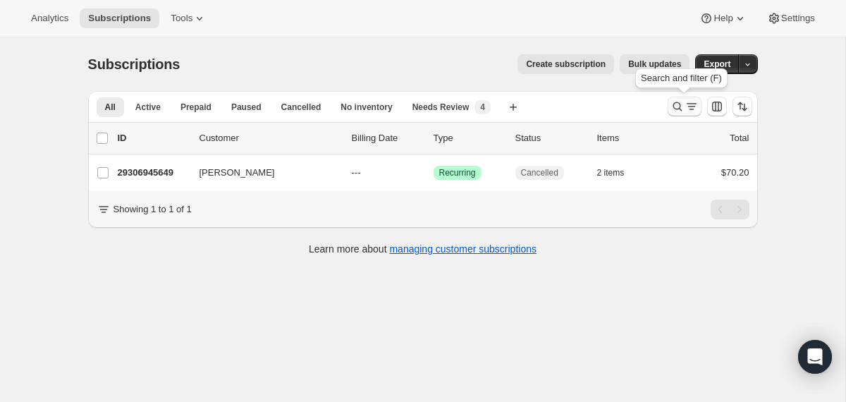
click at [675, 106] on icon "Search and filter results" at bounding box center [677, 106] width 14 height 14
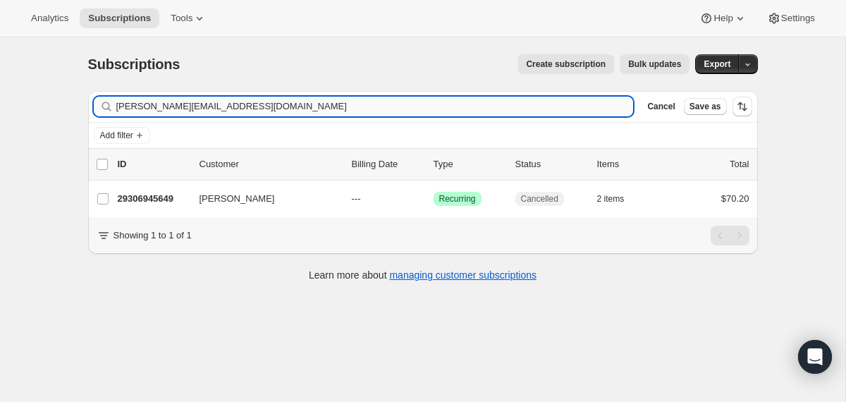
click at [450, 104] on input "tom@tomwhelan.com" at bounding box center [374, 107] width 517 height 20
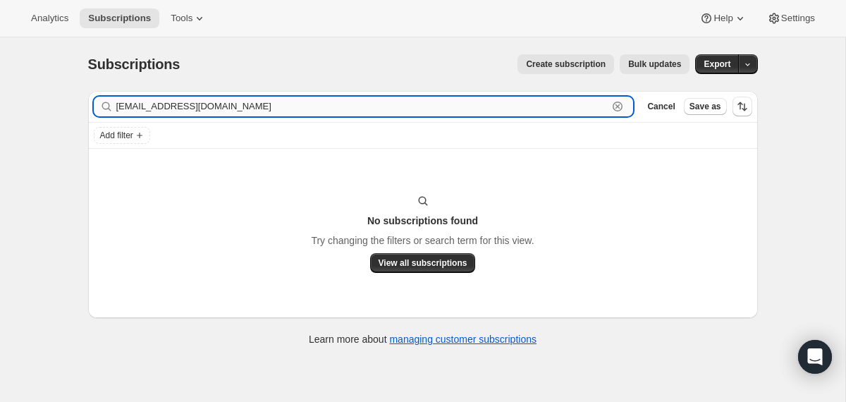
click at [190, 107] on input "chloejo39@gmail.com" at bounding box center [362, 107] width 492 height 20
paste input "ariesqm@yahoo"
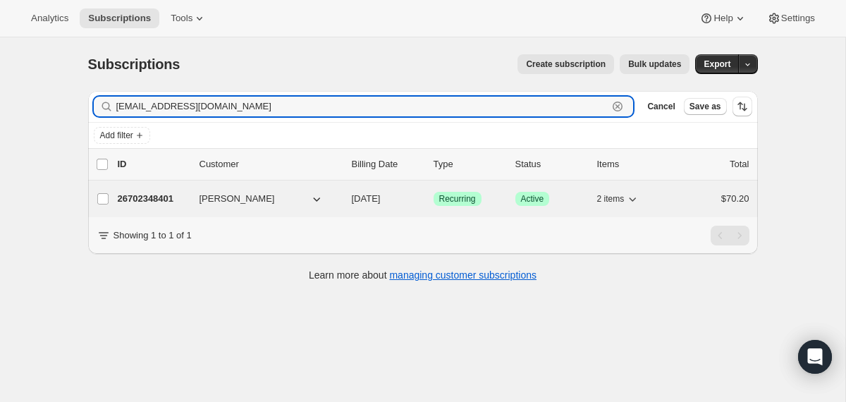
type input "ariesqm@yahoo.com"
click at [350, 197] on div "26702348401 Diana Alvarez 09/28/2025 Success Recurring Success Active 2 items $…" at bounding box center [434, 199] width 632 height 20
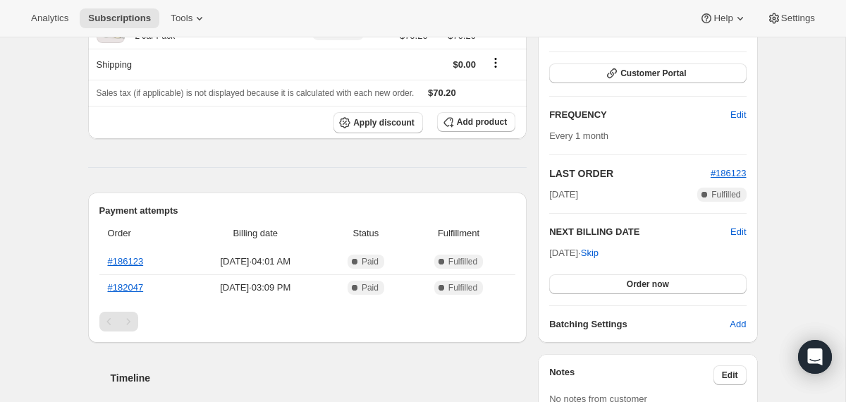
scroll to position [109, 0]
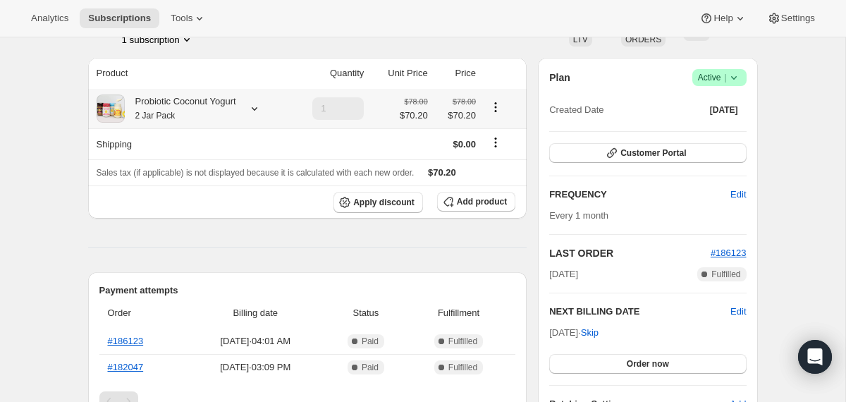
click at [236, 110] on div "Probiotic Coconut Yogurt 2 Jar Pack" at bounding box center [180, 108] width 111 height 28
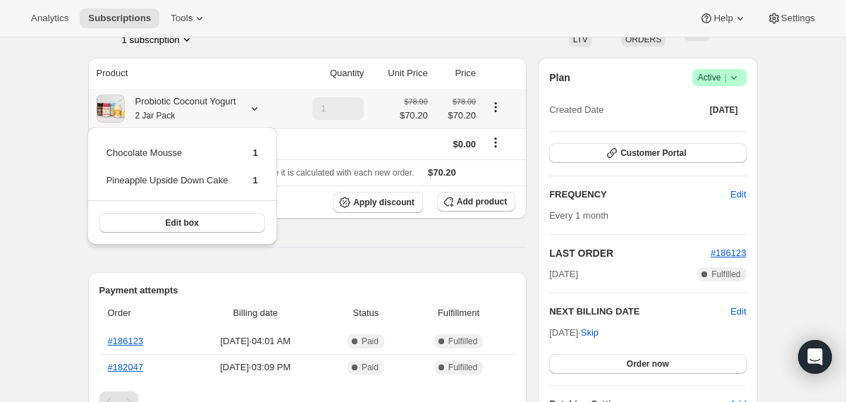
click at [236, 110] on div "Probiotic Coconut Yogurt 2 Jar Pack" at bounding box center [180, 108] width 111 height 28
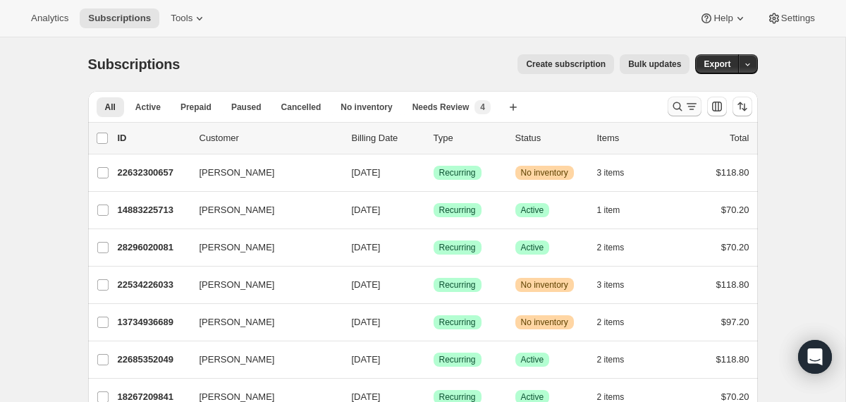
click at [674, 109] on icon "Search and filter results" at bounding box center [677, 106] width 14 height 14
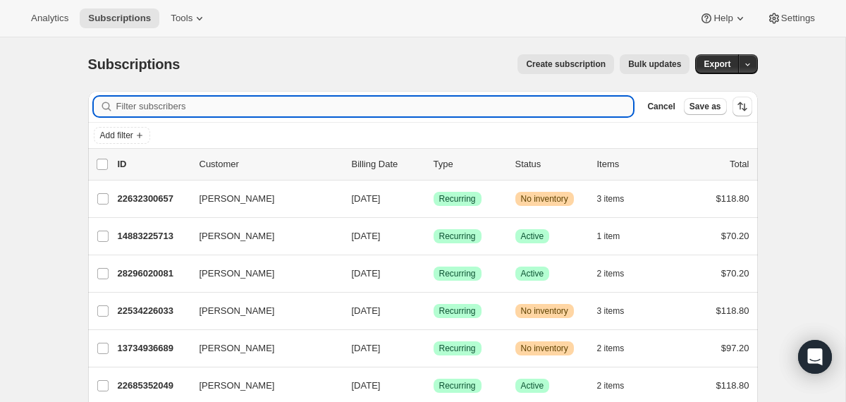
click at [447, 99] on input "Filter subscribers" at bounding box center [374, 107] width 517 height 20
paste input "[EMAIL_ADDRESS][DOMAIN_NAME]"
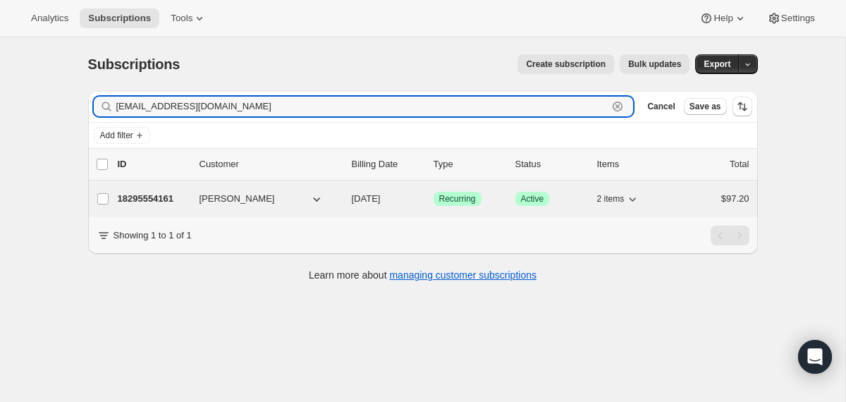
type input "[EMAIL_ADDRESS][DOMAIN_NAME]"
click at [354, 193] on span "[DATE]" at bounding box center [366, 198] width 29 height 11
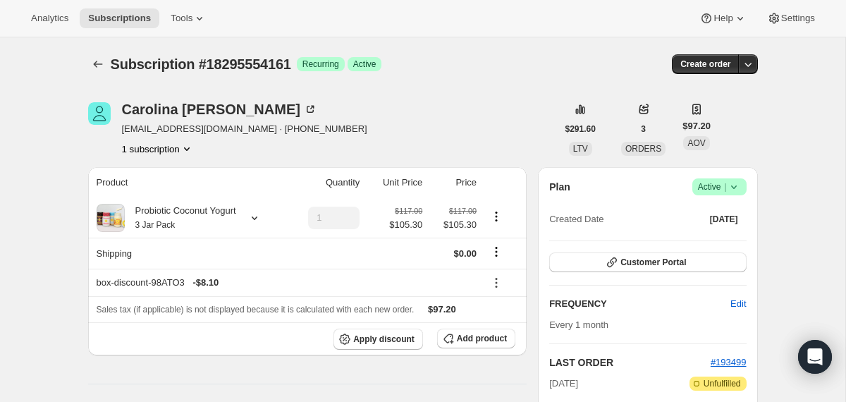
click at [737, 186] on icon at bounding box center [734, 187] width 14 height 14
click at [722, 238] on span "Cancel subscription" at bounding box center [714, 238] width 80 height 11
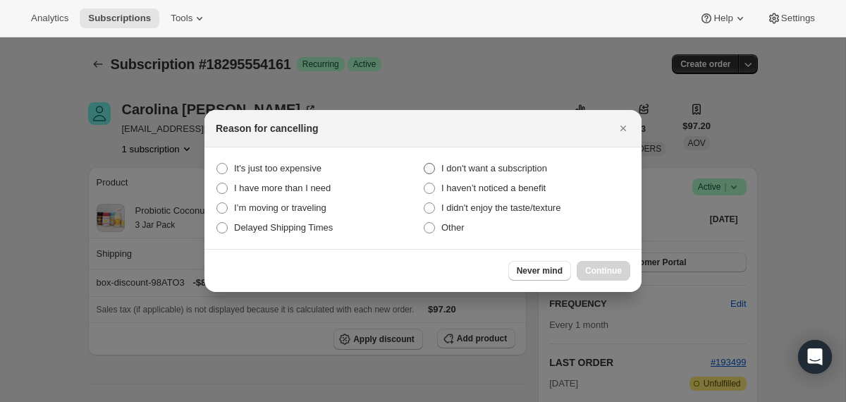
click at [547, 163] on span "I don't want a subscription" at bounding box center [494, 168] width 106 height 11
click at [597, 263] on div "Never mind Continue" at bounding box center [569, 271] width 122 height 20
click at [509, 165] on span "I don't want a subscription" at bounding box center [494, 168] width 106 height 11
click at [424, 164] on subscription "I don't want a subscription" at bounding box center [424, 163] width 1 height 1
radio subscription "true"
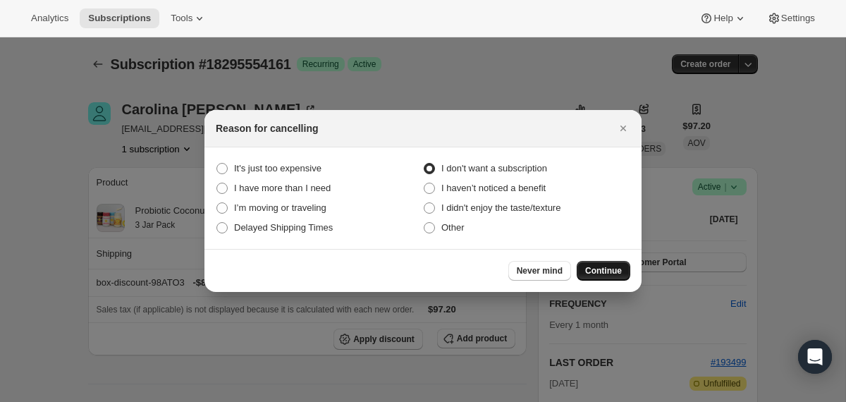
click at [595, 270] on span "Continue" at bounding box center [603, 270] width 37 height 11
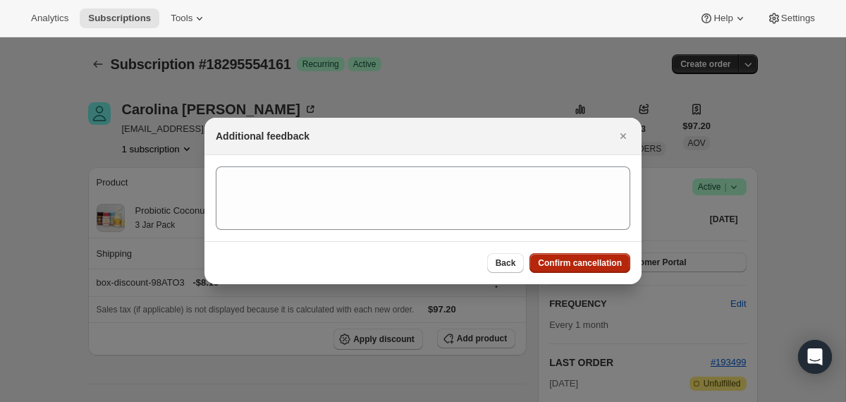
click at [594, 265] on span "Confirm cancellation" at bounding box center [580, 262] width 84 height 11
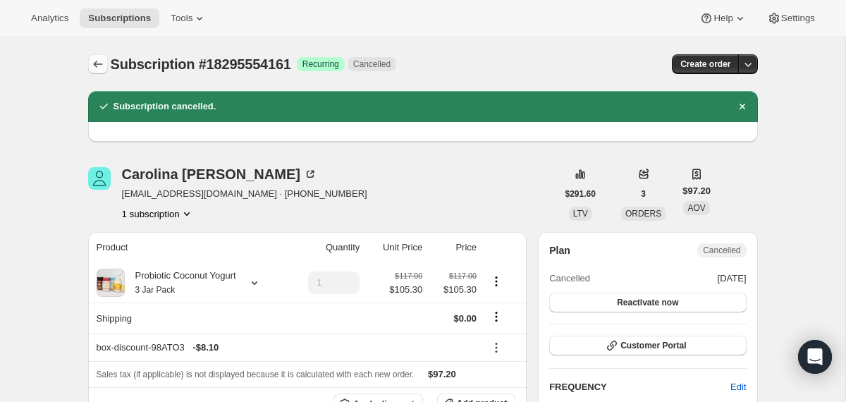
click at [94, 61] on icon "Subscriptions" at bounding box center [98, 64] width 14 height 14
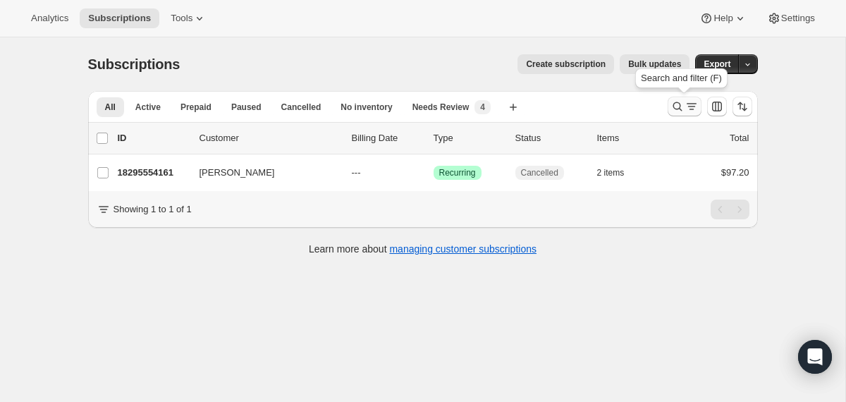
click at [682, 104] on icon "Search and filter results" at bounding box center [677, 106] width 14 height 14
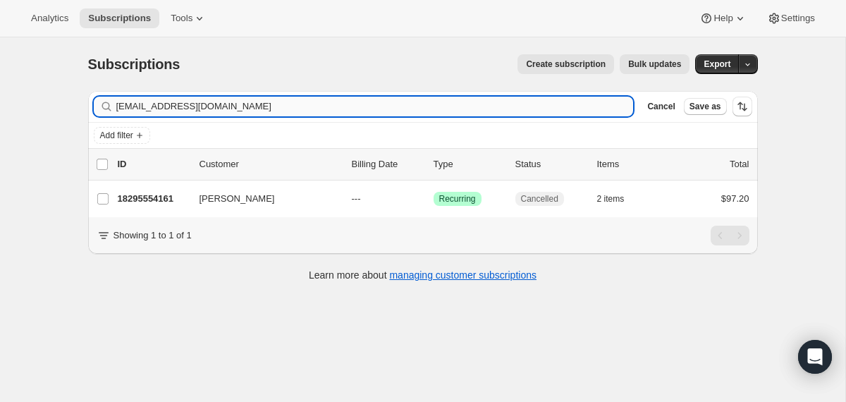
click at [525, 113] on input "[EMAIL_ADDRESS][DOMAIN_NAME]" at bounding box center [374, 107] width 517 height 20
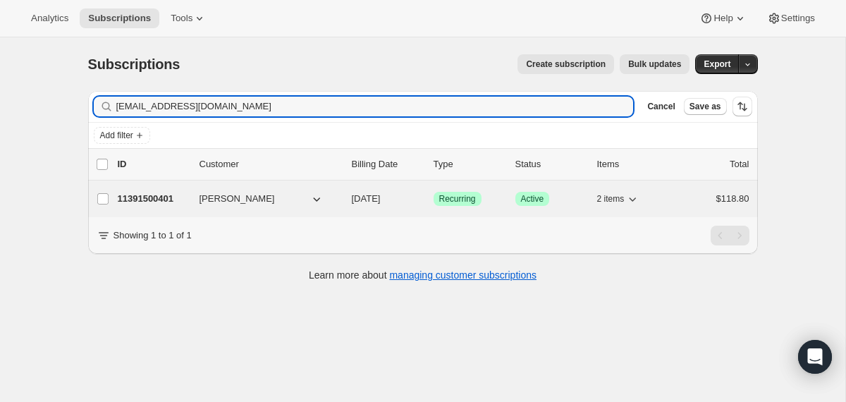
type input "[EMAIL_ADDRESS][DOMAIN_NAME]"
click at [350, 200] on div "11391500401 [PERSON_NAME] [DATE] Success Recurring Success Active 2 items $118.…" at bounding box center [434, 199] width 632 height 20
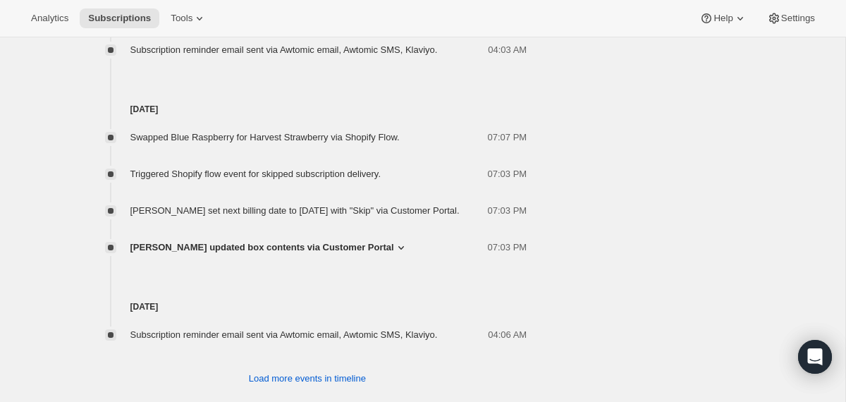
scroll to position [961, 0]
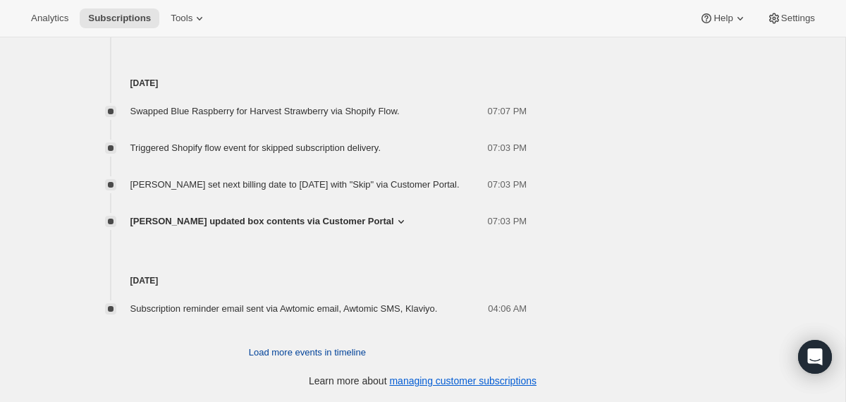
click at [283, 350] on span "Load more events in timeline" at bounding box center [307, 352] width 117 height 14
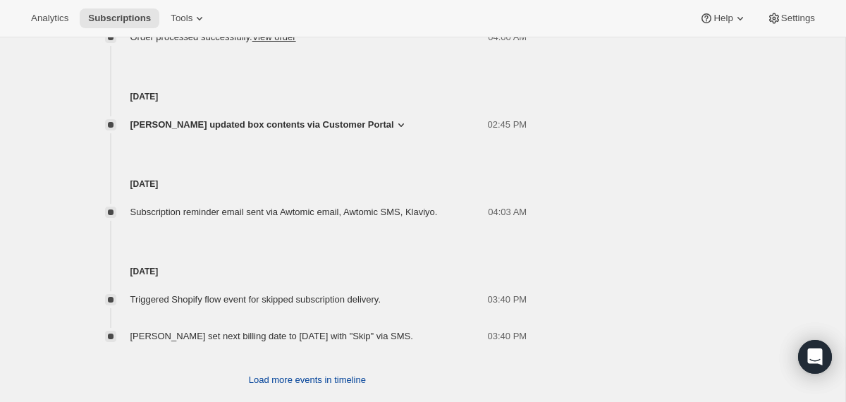
scroll to position [1522, 0]
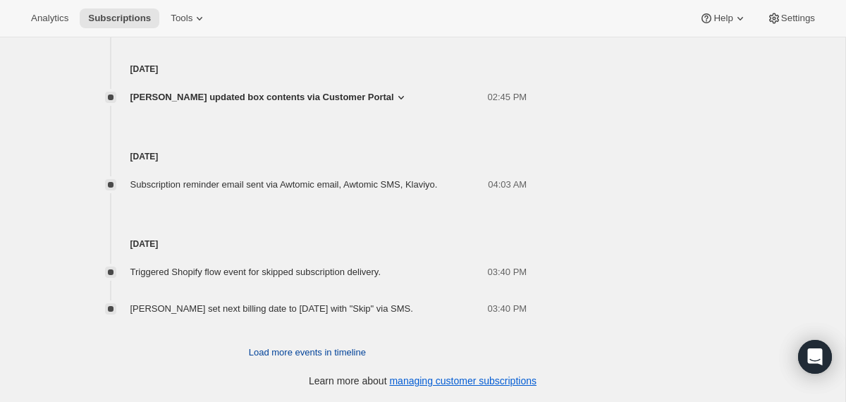
click at [283, 350] on span "Load more events in timeline" at bounding box center [307, 352] width 117 height 14
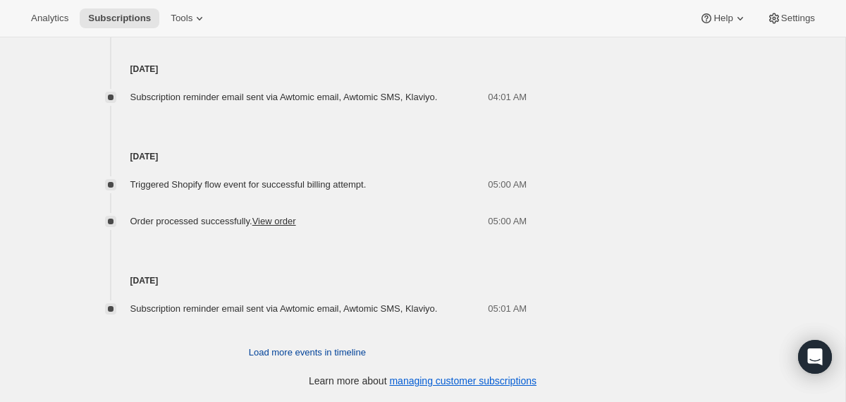
scroll to position [2046, 0]
click at [270, 352] on span "Load more events in timeline" at bounding box center [307, 352] width 117 height 14
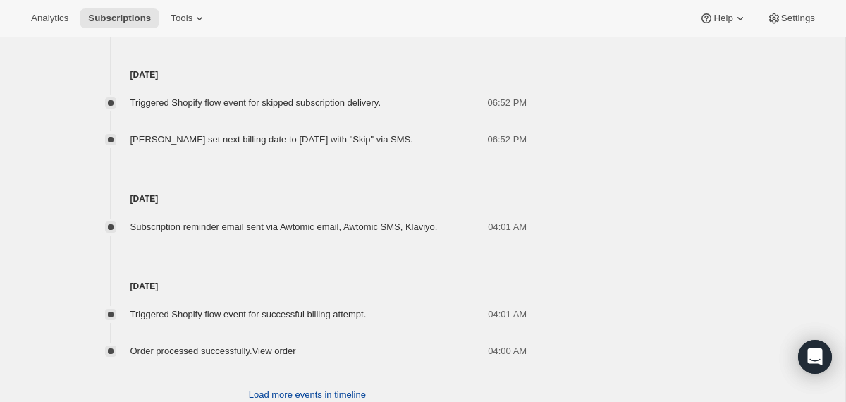
scroll to position [2621, 0]
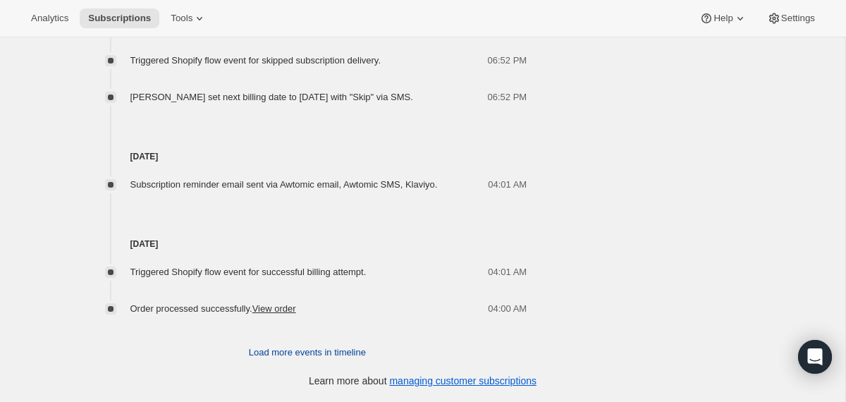
click at [262, 353] on span "Load more events in timeline" at bounding box center [307, 352] width 117 height 14
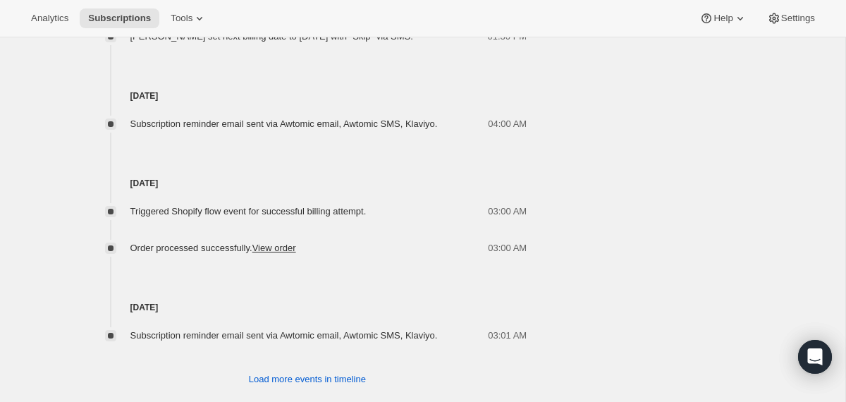
scroll to position [3146, 0]
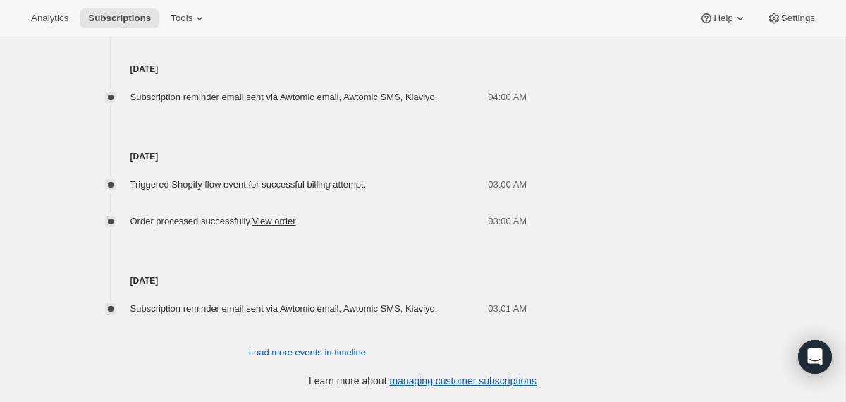
click at [262, 351] on span "Load more events in timeline" at bounding box center [307, 352] width 117 height 14
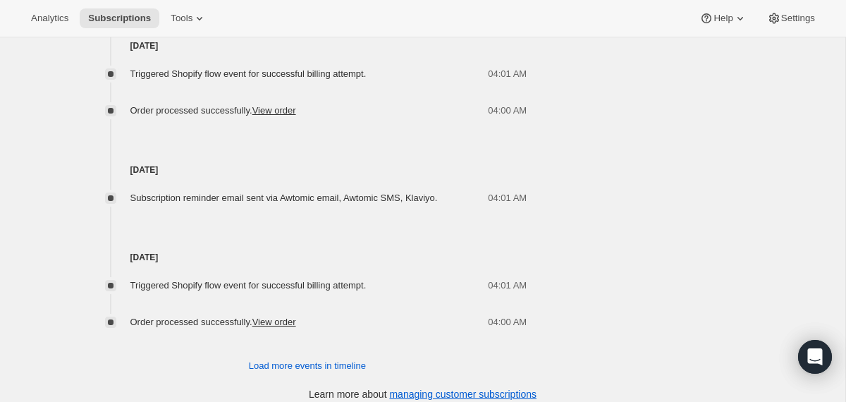
scroll to position [3693, 0]
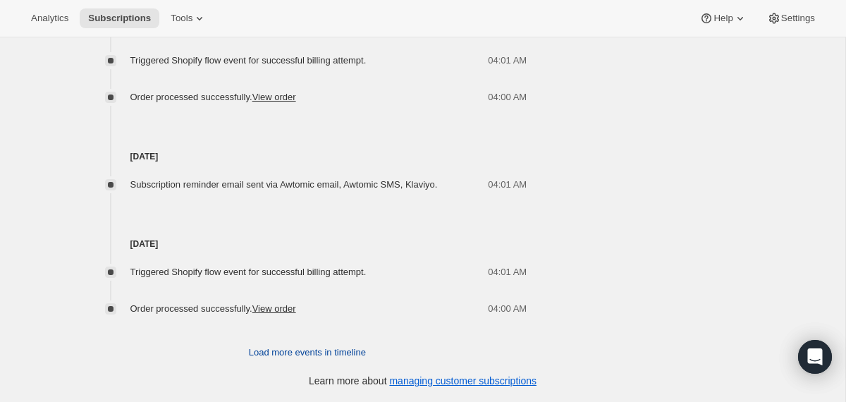
click at [249, 358] on span "Load more events in timeline" at bounding box center [307, 352] width 117 height 14
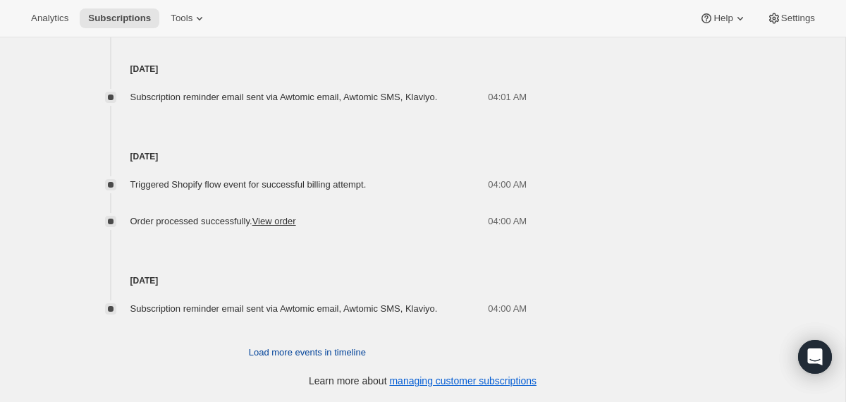
scroll to position [4203, 0]
click at [254, 358] on span "Load more events in timeline" at bounding box center [307, 352] width 117 height 14
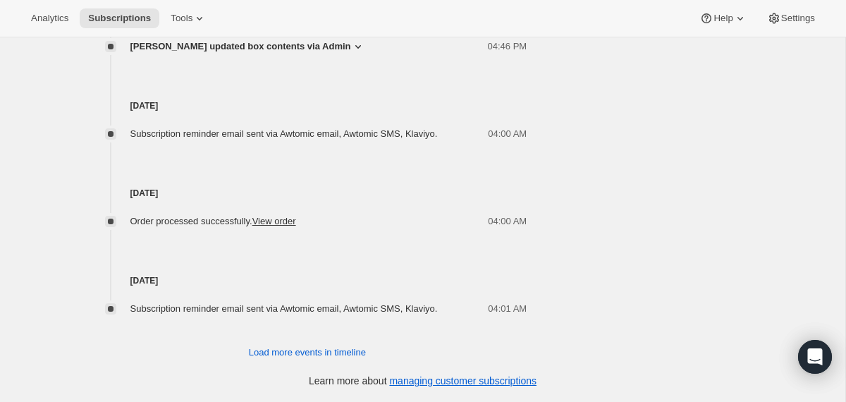
scroll to position [4691, 0]
click at [287, 350] on span "Load more events in timeline" at bounding box center [307, 352] width 117 height 14
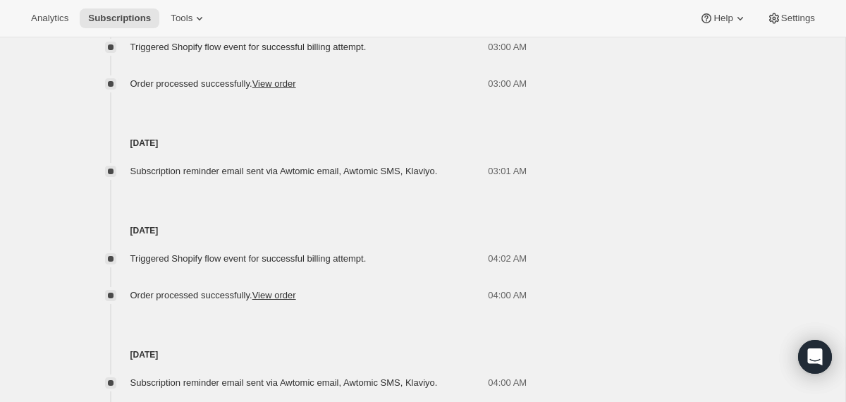
scroll to position [3211, 0]
